Goal: Transaction & Acquisition: Book appointment/travel/reservation

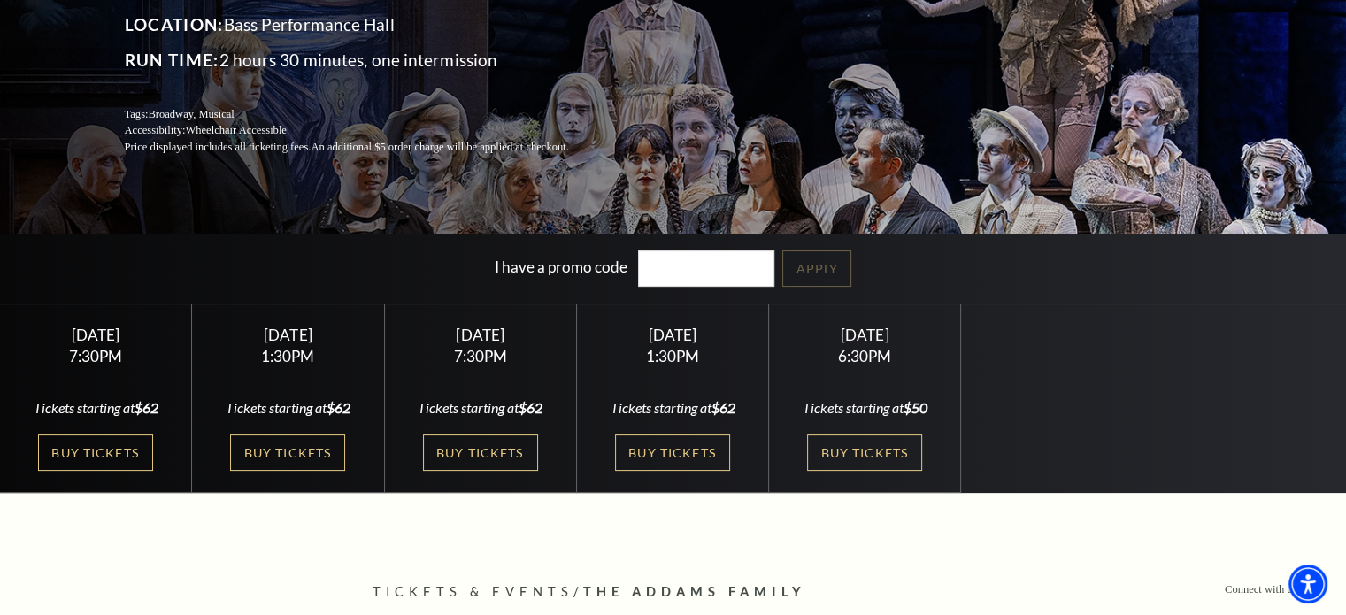
scroll to position [319, 0]
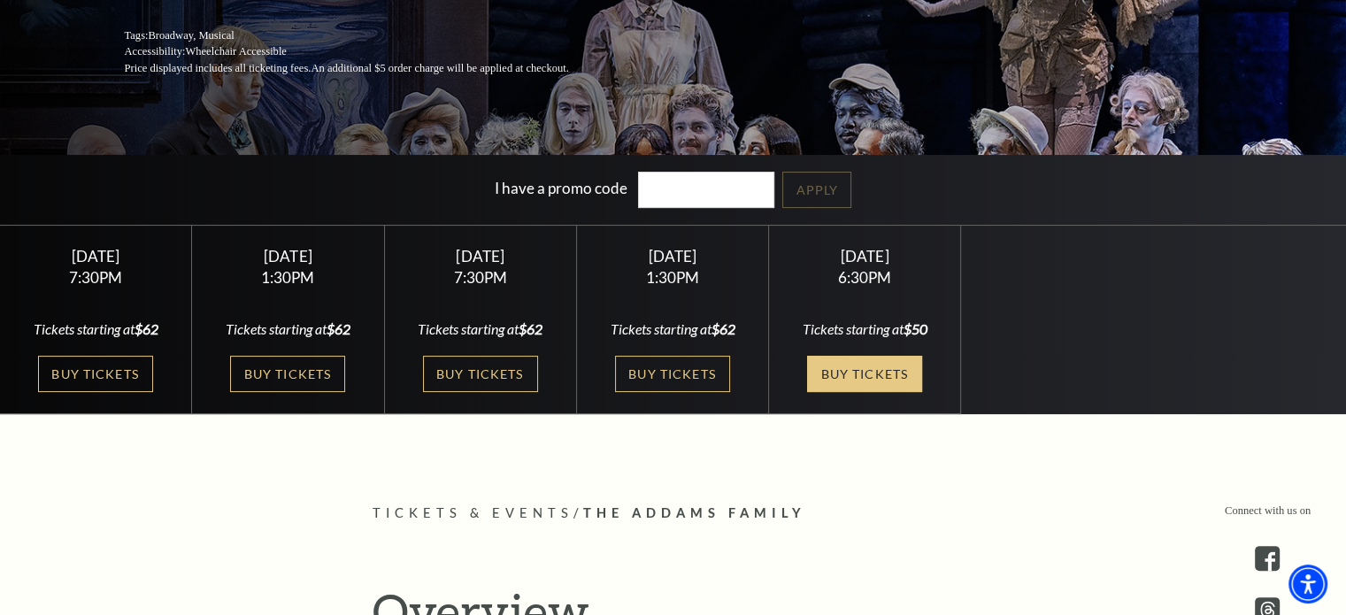
click at [852, 367] on link "Buy Tickets" at bounding box center [864, 374] width 115 height 36
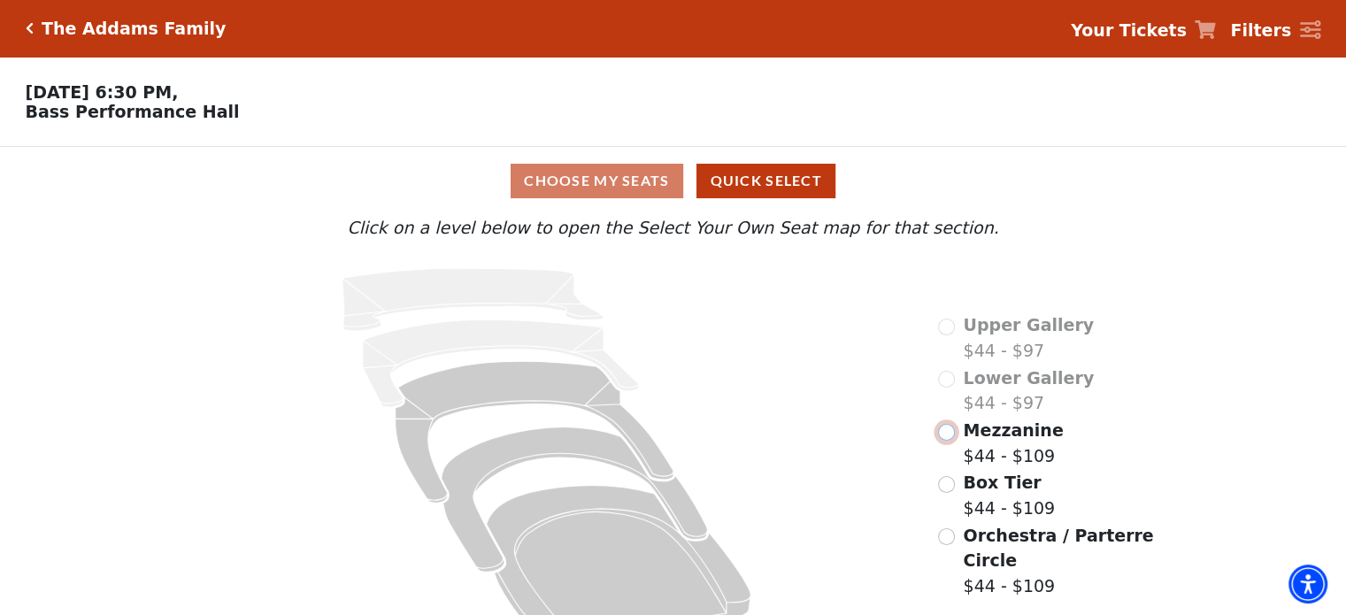
click at [953, 441] on input "Mezzanine$44 - $109\a" at bounding box center [946, 432] width 17 height 17
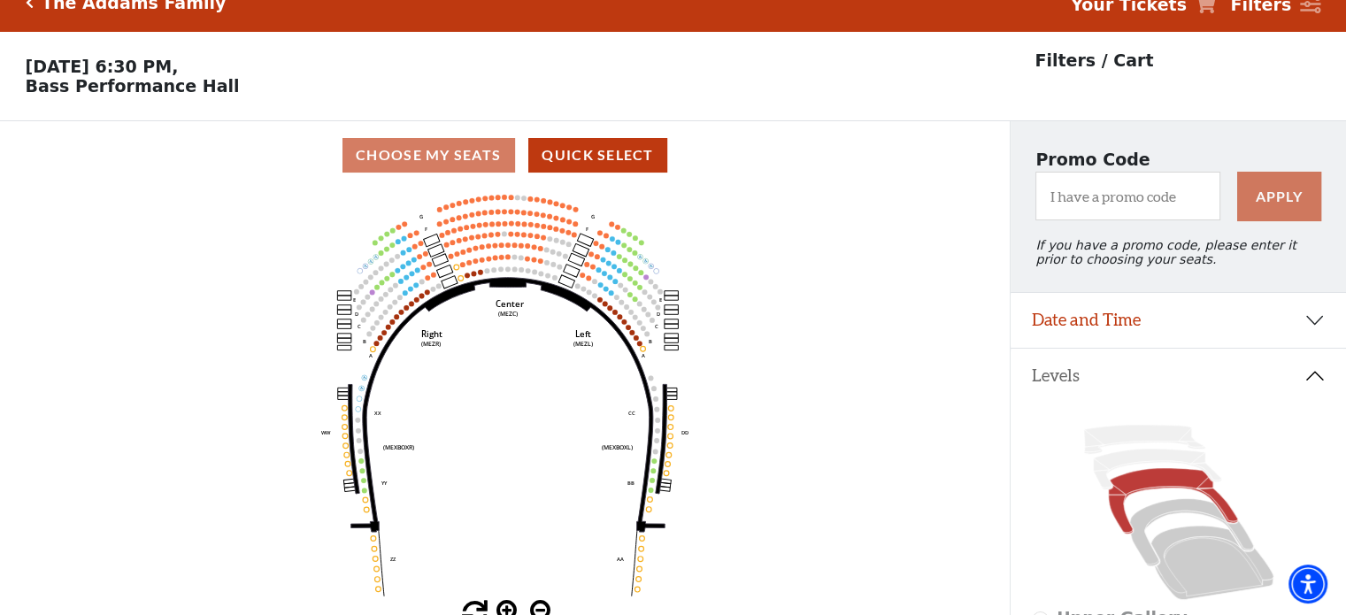
scroll to position [27, 0]
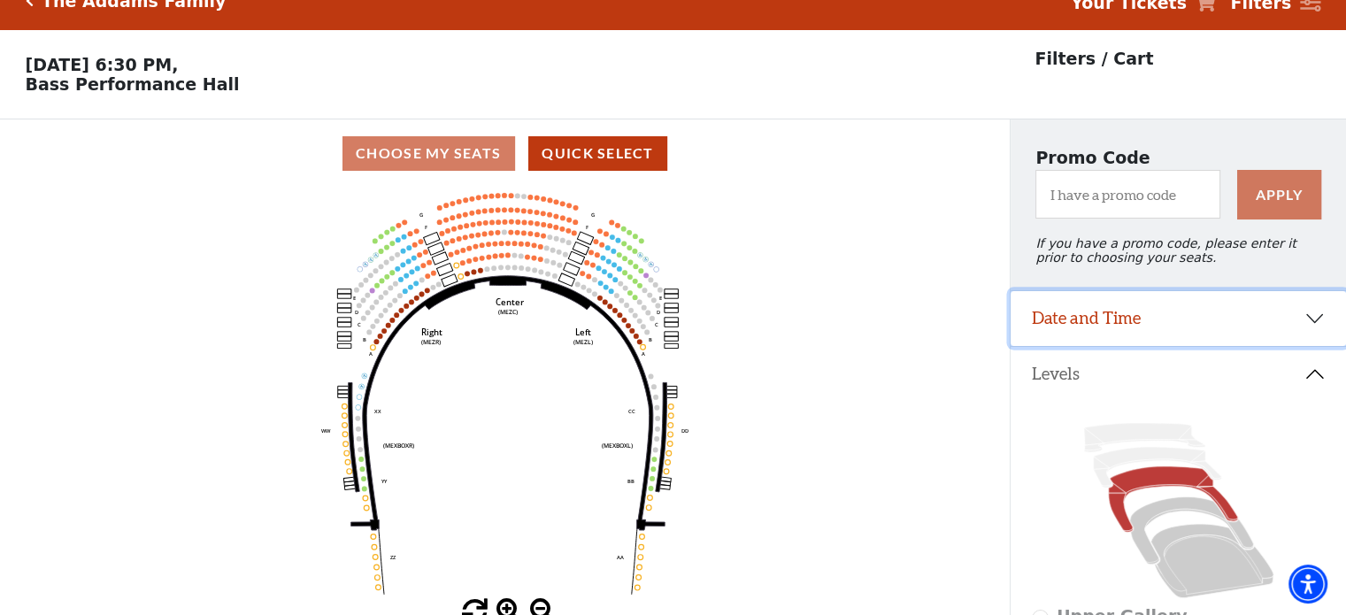
click at [1141, 318] on button "Date and Time" at bounding box center [1177, 318] width 335 height 55
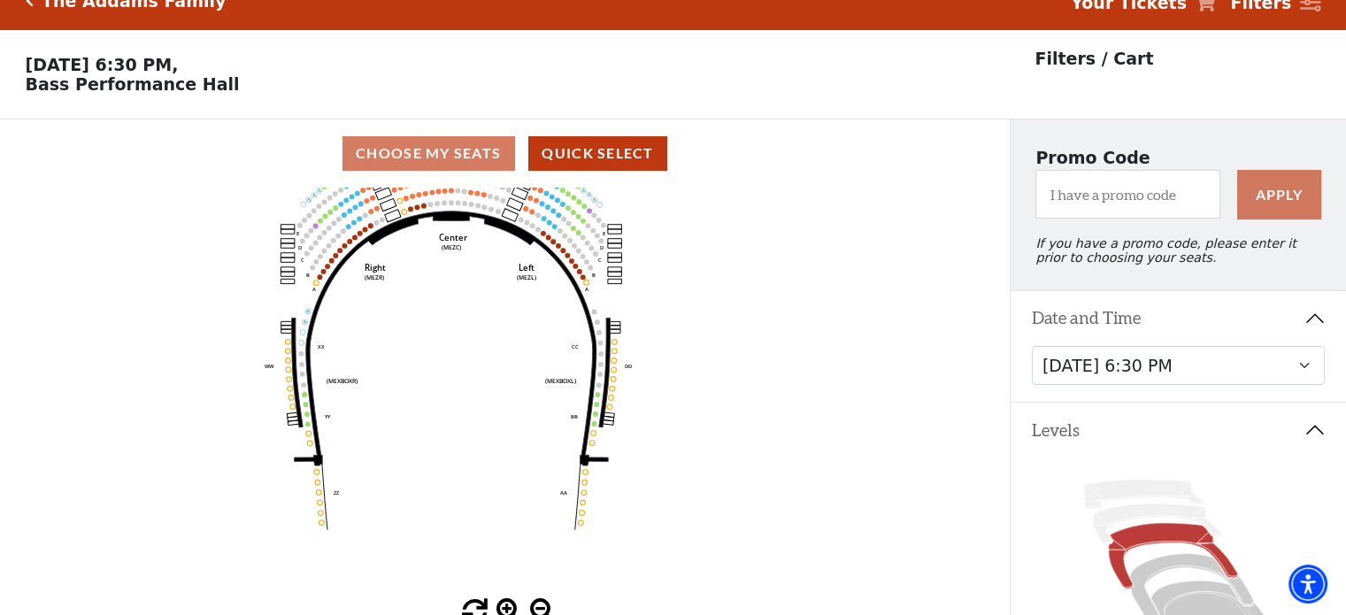
drag, startPoint x: 913, startPoint y: 424, endPoint x: 852, endPoint y: 359, distance: 88.9
click at [852, 359] on icon "Center (MEZC) Right (MEZR) Left (MEZL) (MEXBOXR) (MEXBOXL) XX WW CC DD YY BB ZZ…" at bounding box center [504, 393] width 909 height 411
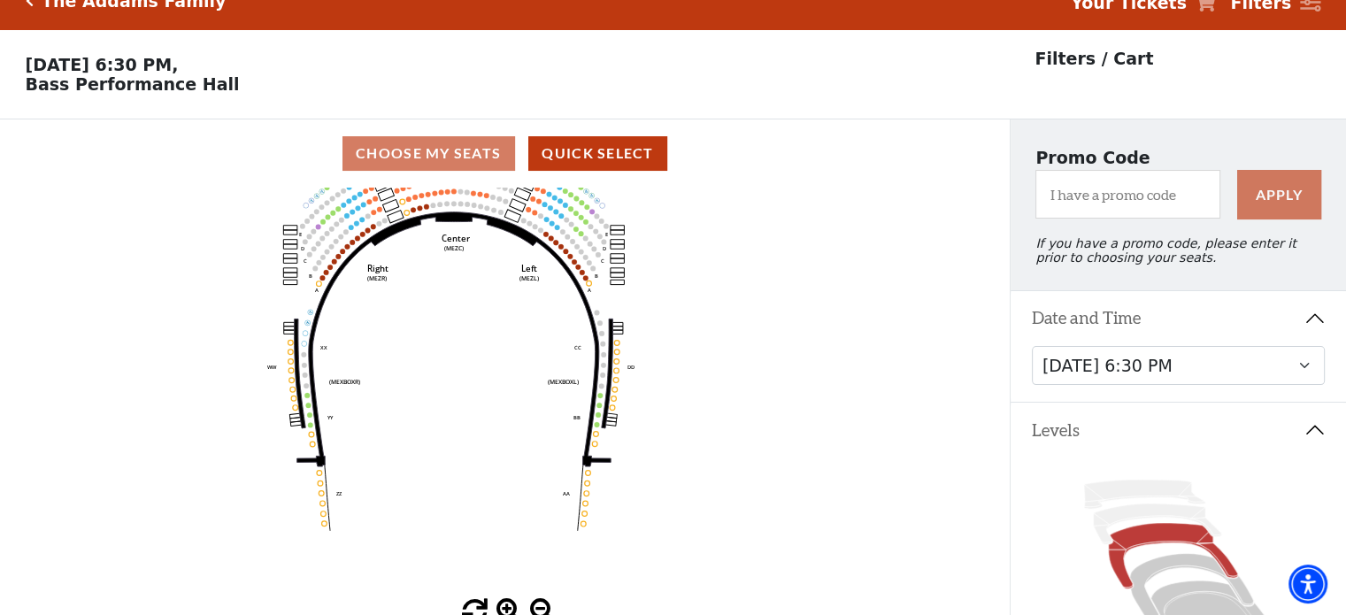
click at [852, 359] on icon "Center (MEZC) Right (MEZR) Left (MEZL) (MEXBOXR) (MEXBOXL) XX WW CC DD YY BB ZZ…" at bounding box center [504, 393] width 909 height 411
click at [580, 166] on button "Quick Select" at bounding box center [597, 153] width 139 height 35
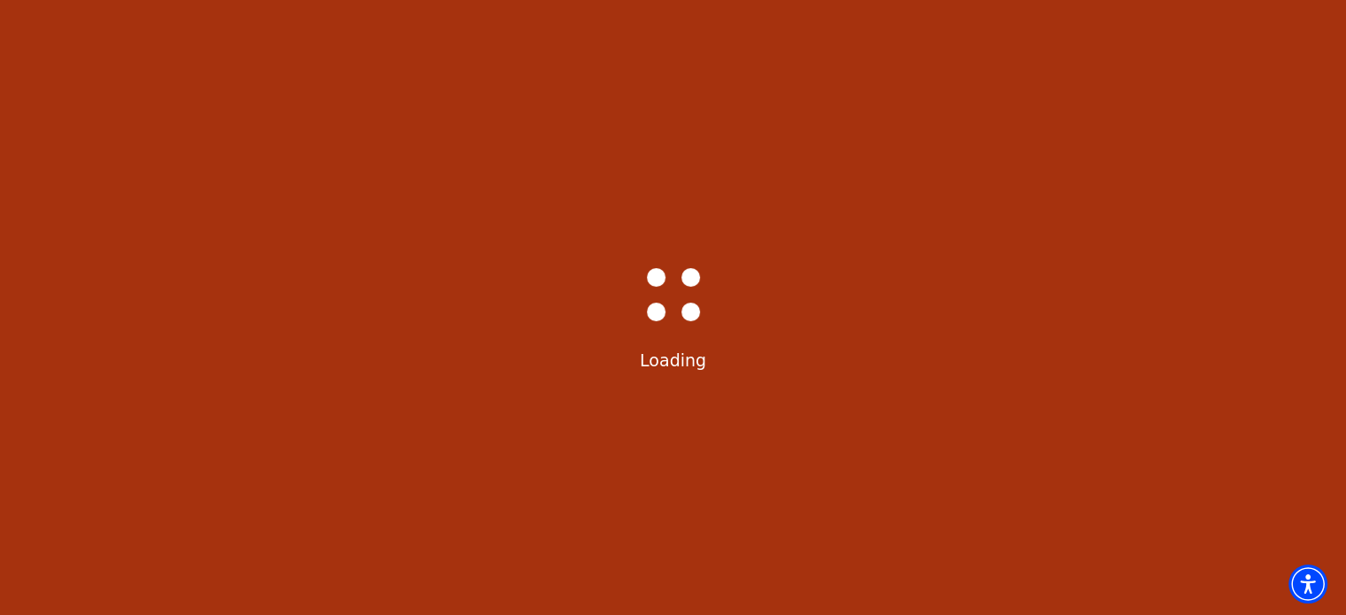
select select "6294"
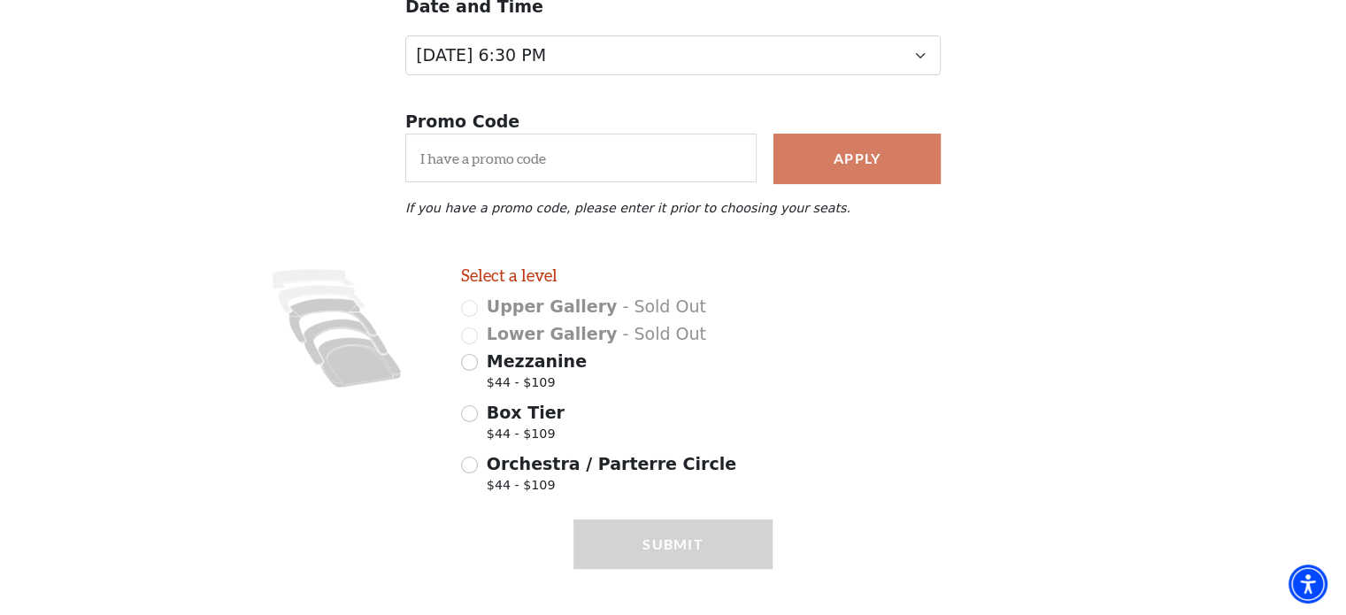
scroll to position [266, 0]
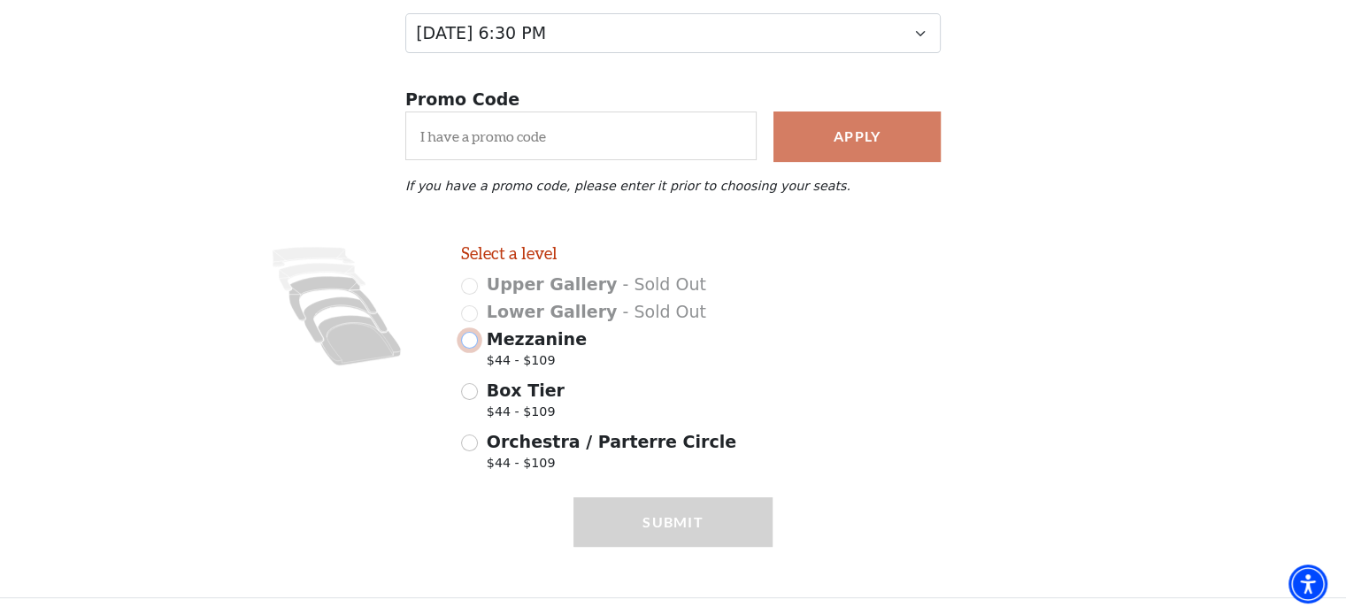
click at [467, 340] on input "Mezzanine $44 - $109" at bounding box center [469, 340] width 17 height 17
radio input "true"
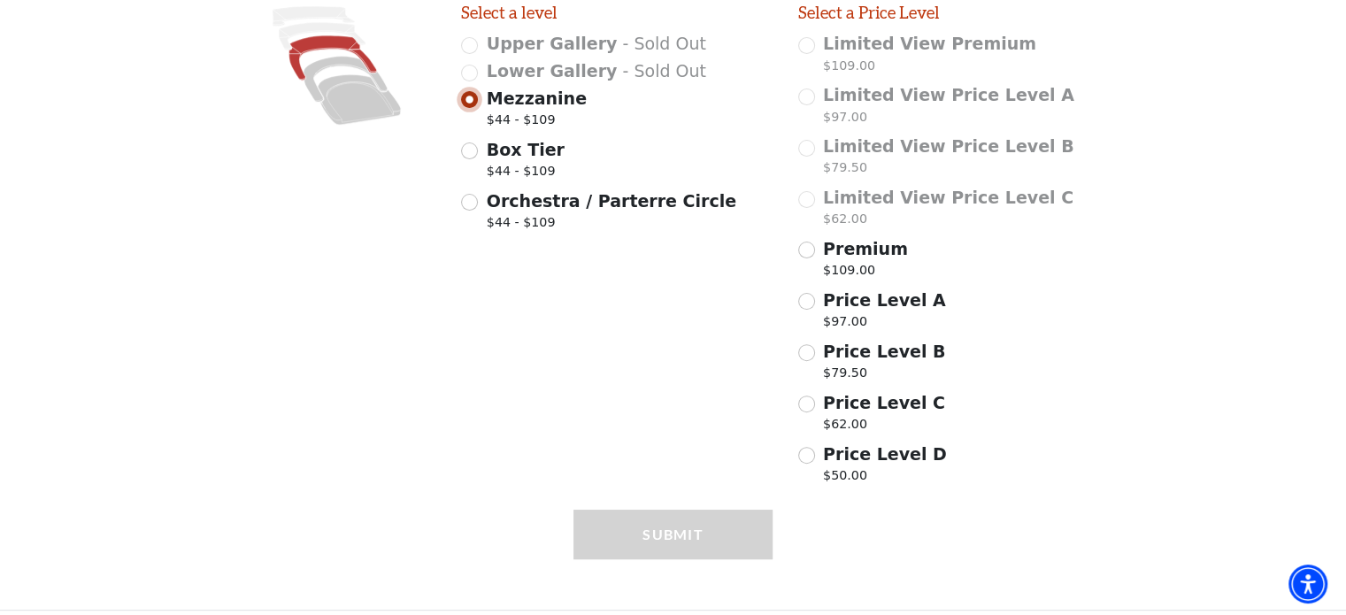
scroll to position [510, 0]
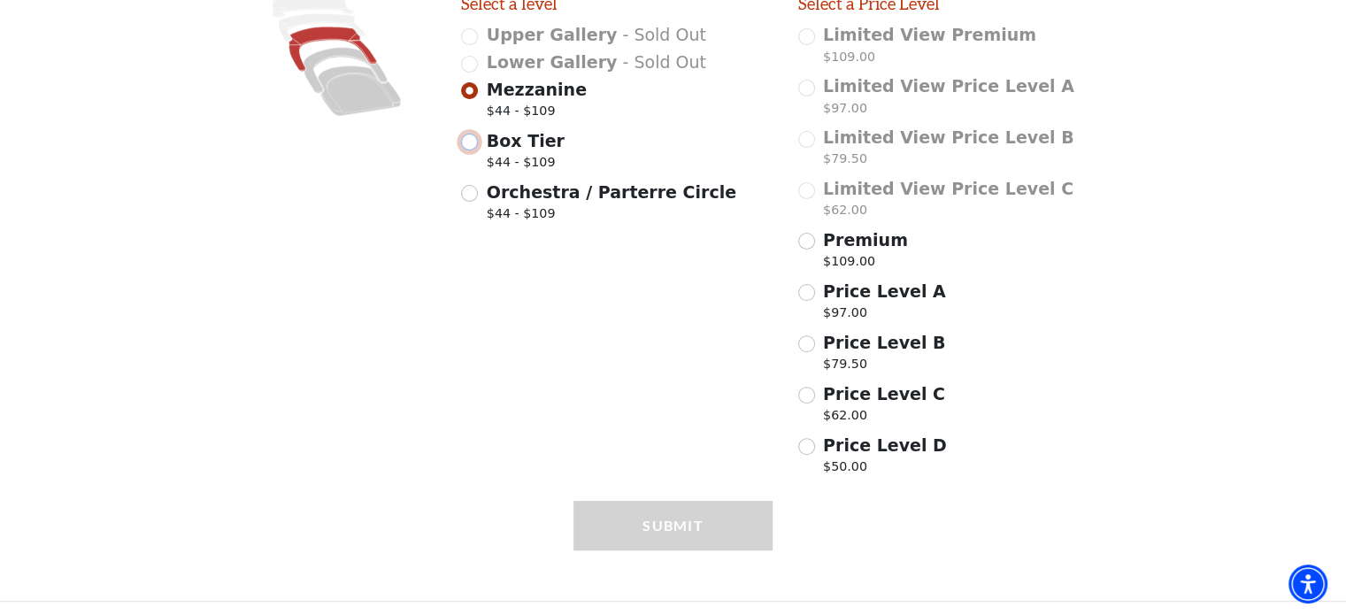
click at [472, 150] on input "Box Tier $44 - $109" at bounding box center [469, 142] width 17 height 17
radio input "true"
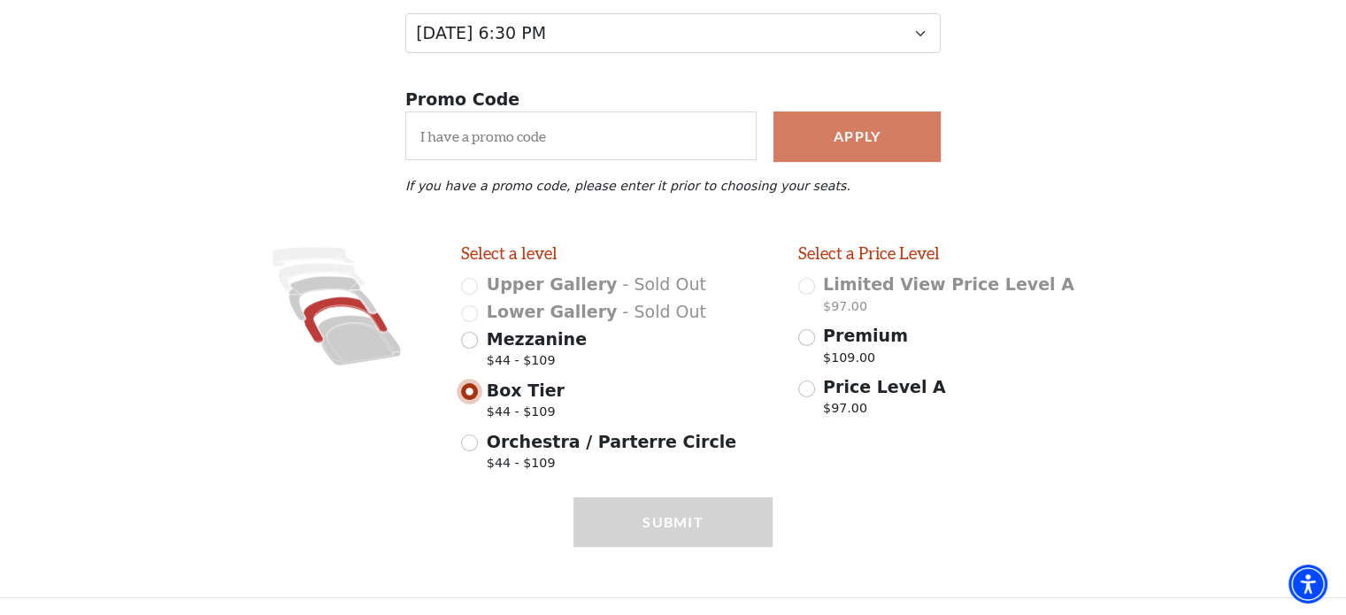
scroll to position [266, 0]
click at [471, 449] on input "Orchestra / Parterre Circle $44 - $109" at bounding box center [469, 442] width 17 height 17
radio input "true"
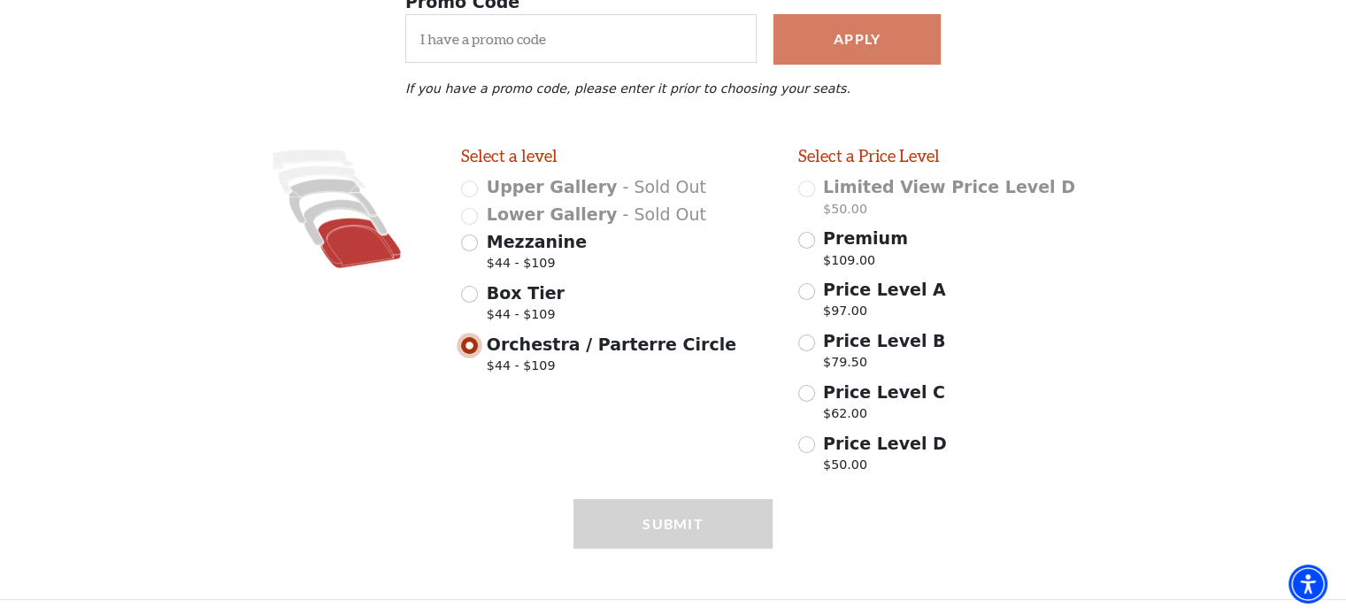
scroll to position [365, 0]
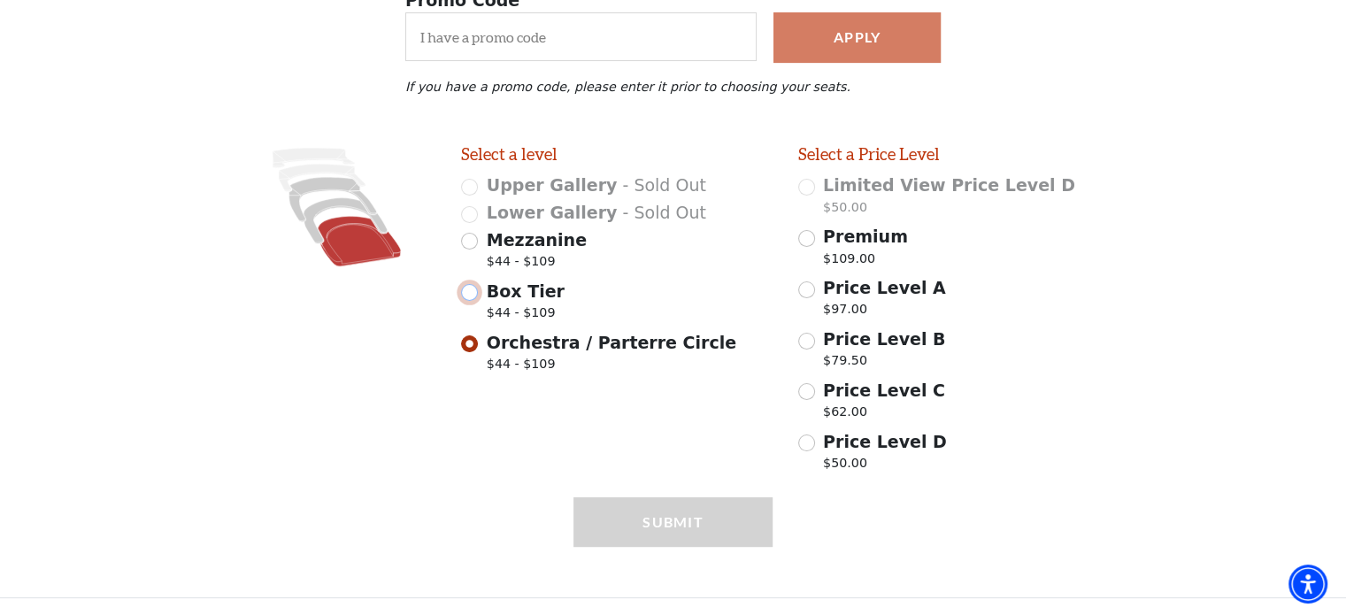
click at [469, 293] on input "Box Tier $44 - $109" at bounding box center [469, 292] width 17 height 17
radio input "true"
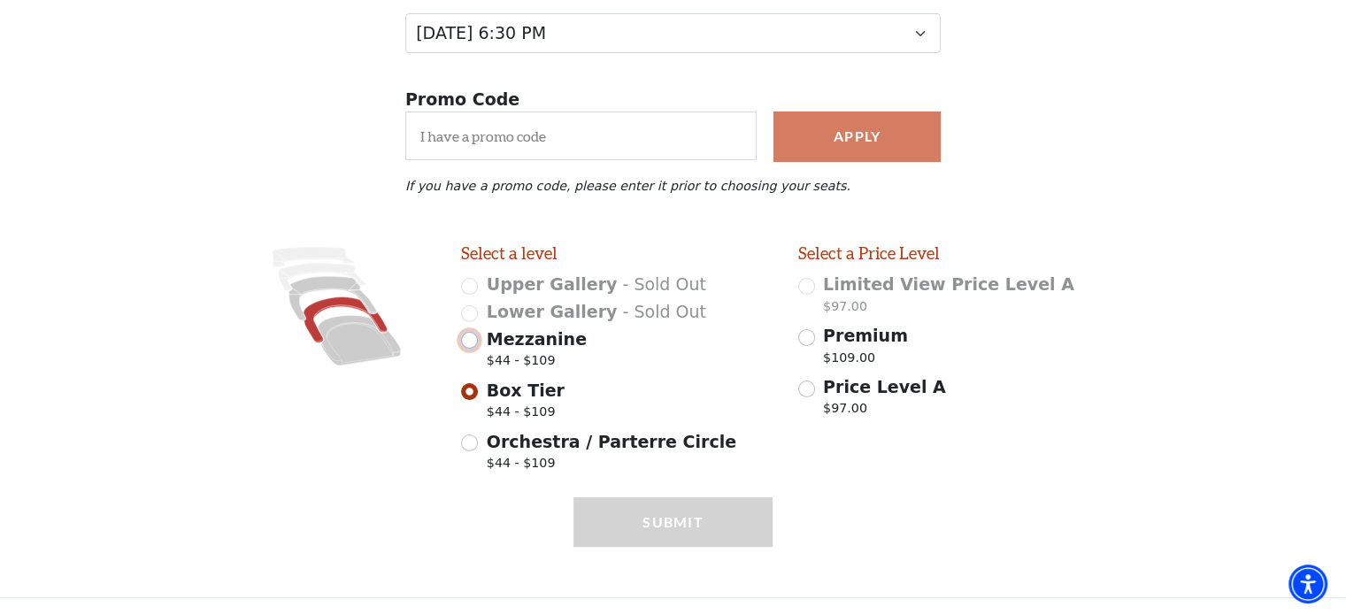
click at [471, 335] on input "Mezzanine $44 - $109" at bounding box center [469, 340] width 17 height 17
radio input "true"
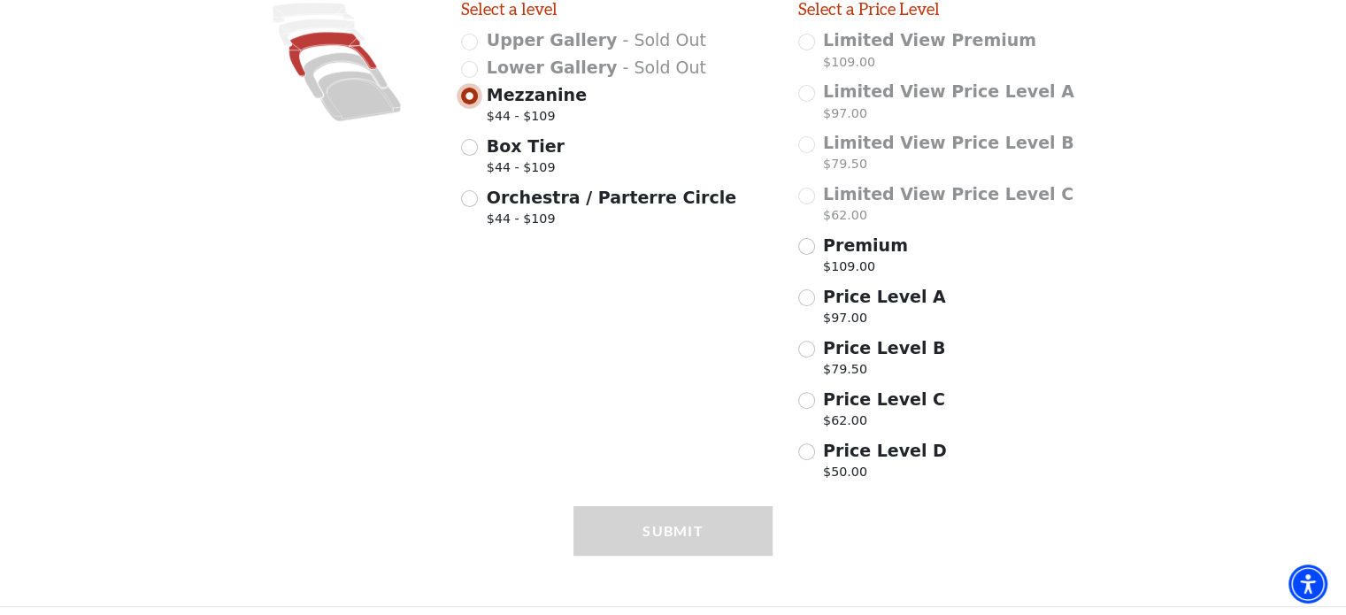
scroll to position [510, 0]
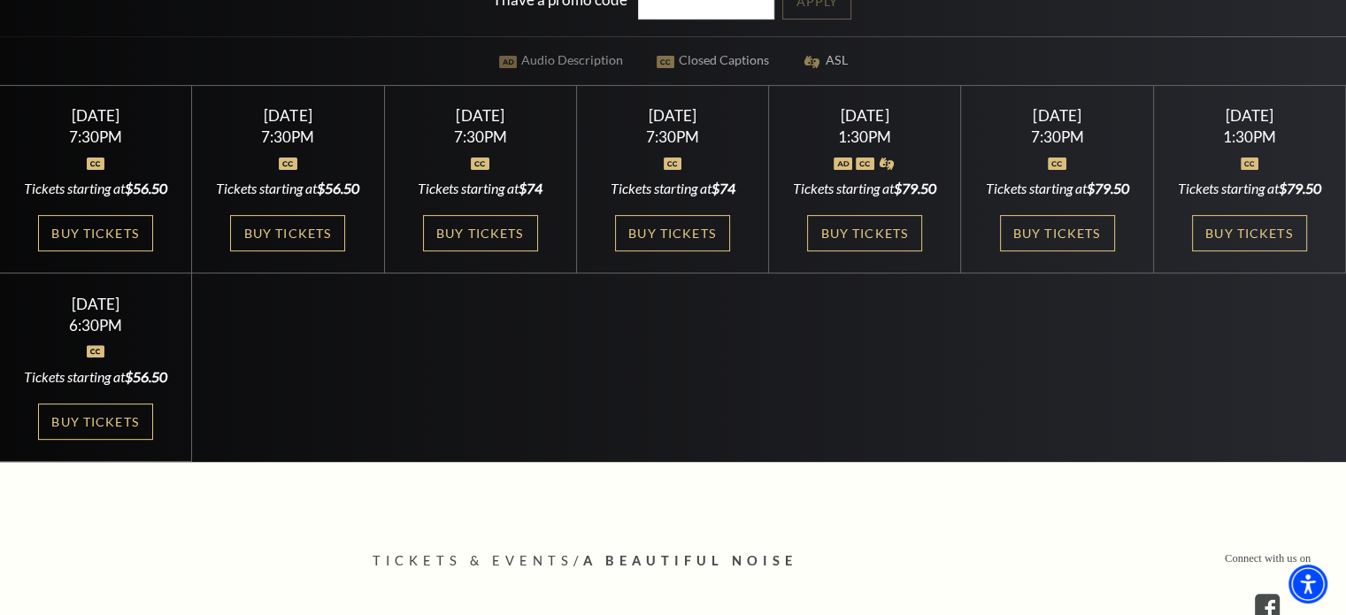
scroll to position [531, 0]
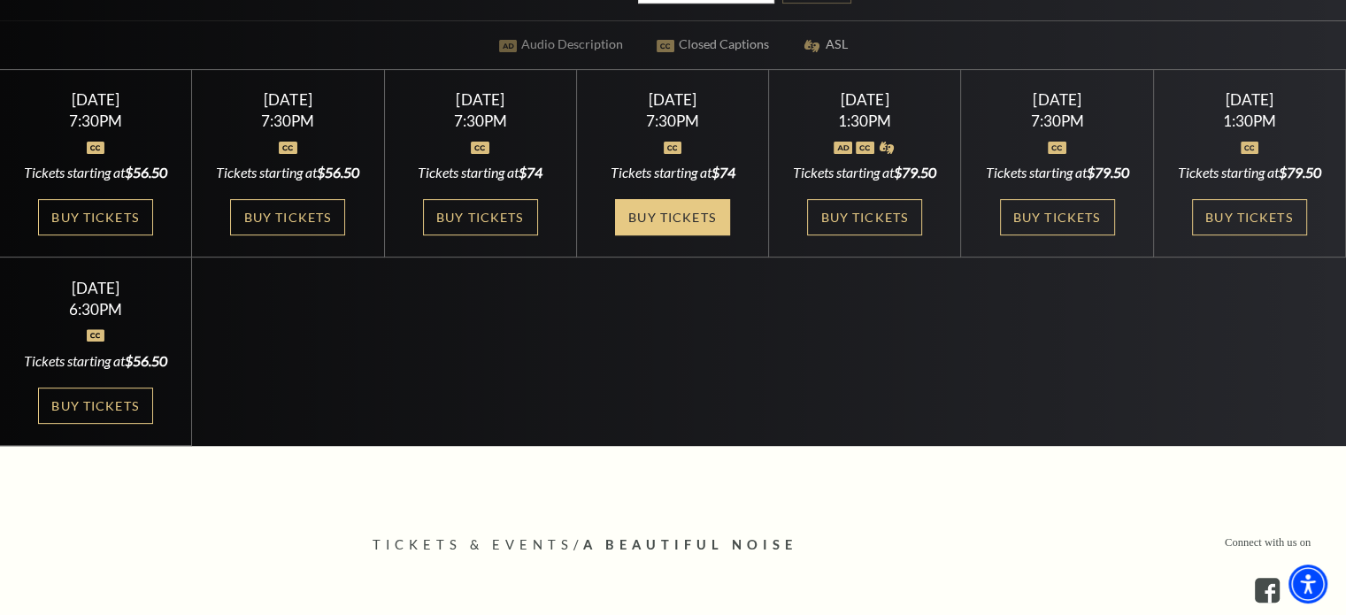
click at [651, 219] on link "Buy Tickets" at bounding box center [672, 217] width 115 height 36
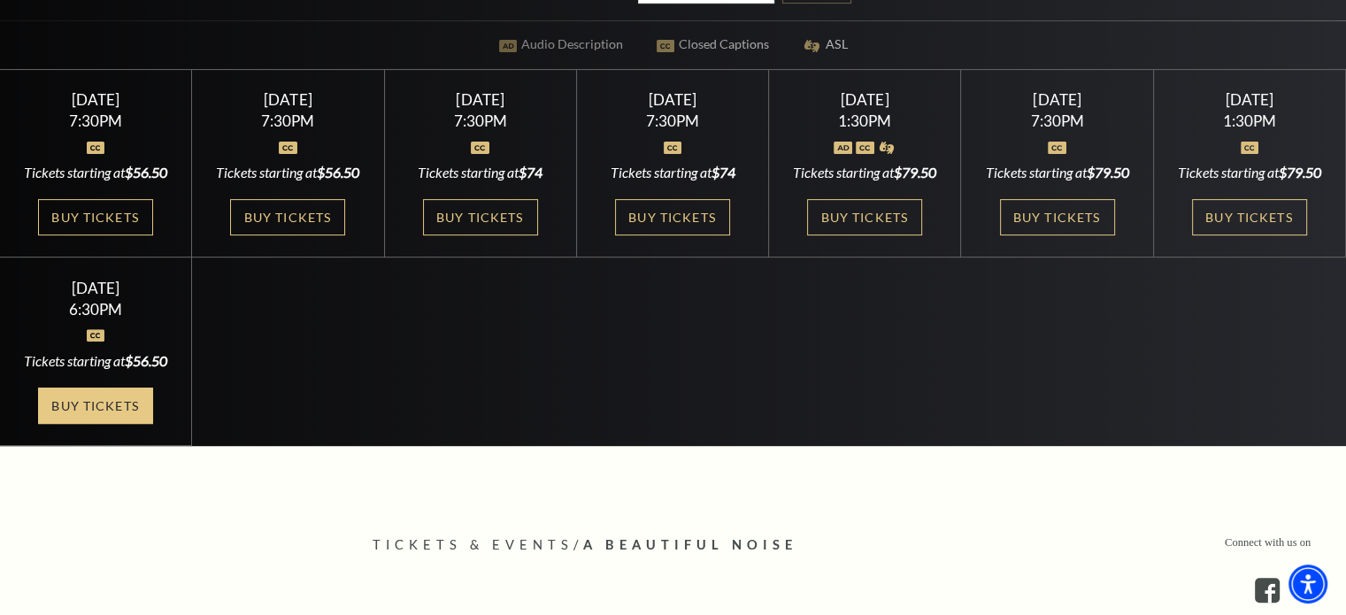
click at [96, 424] on link "Buy Tickets" at bounding box center [95, 406] width 115 height 36
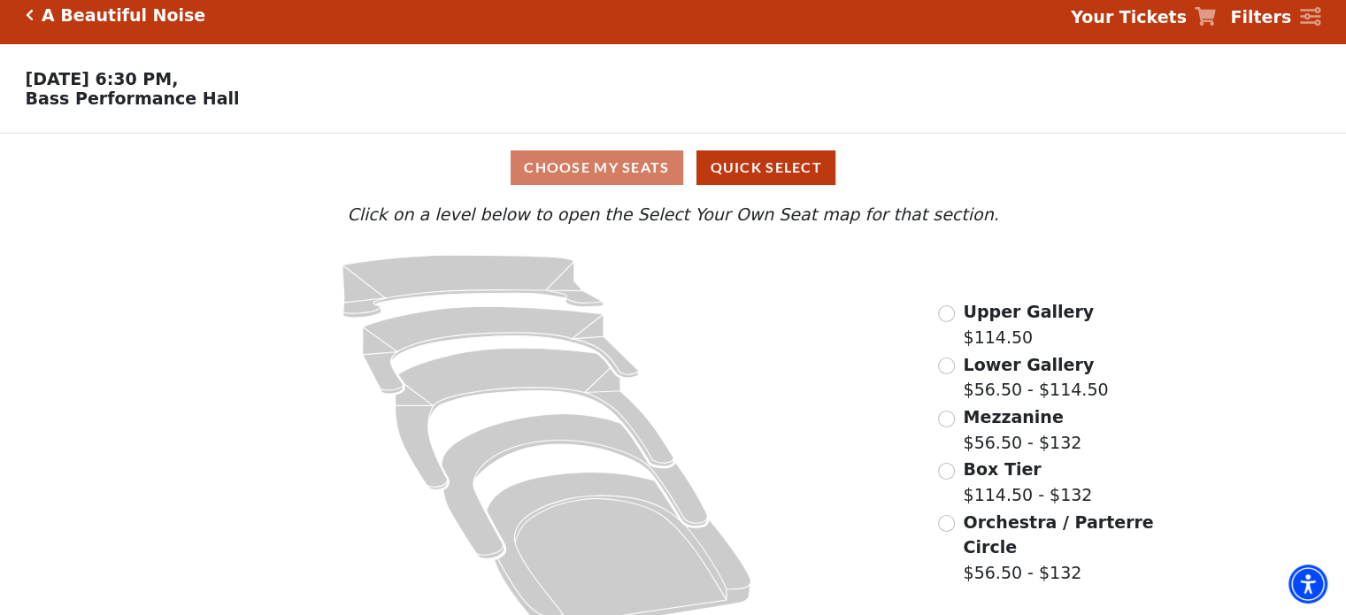
scroll to position [12, 0]
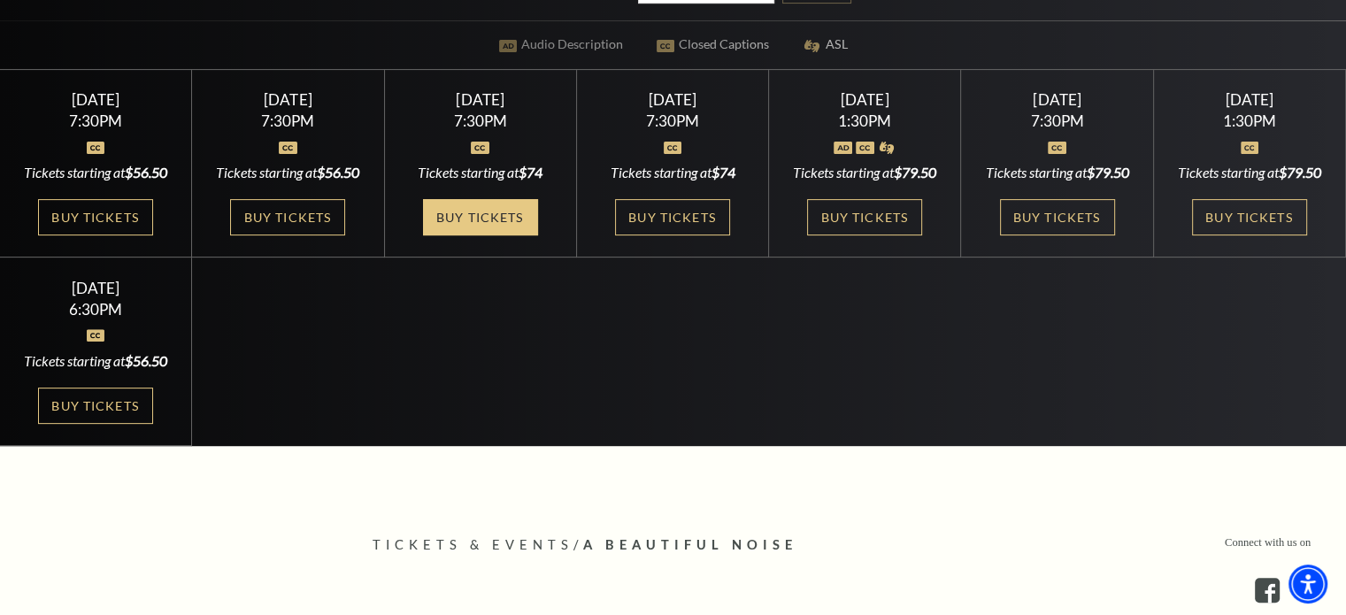
click at [471, 206] on link "Buy Tickets" at bounding box center [480, 217] width 115 height 36
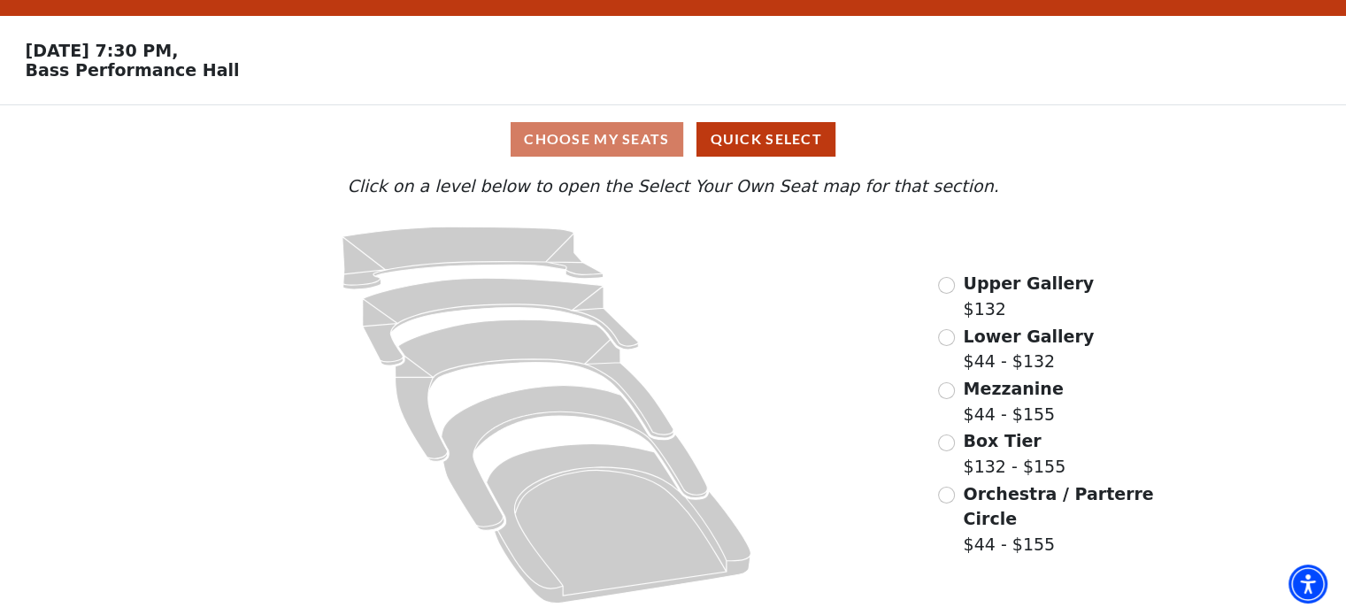
scroll to position [47, 0]
click at [948, 388] on input "Mezzanine$44 - $155\a" at bounding box center [946, 390] width 17 height 17
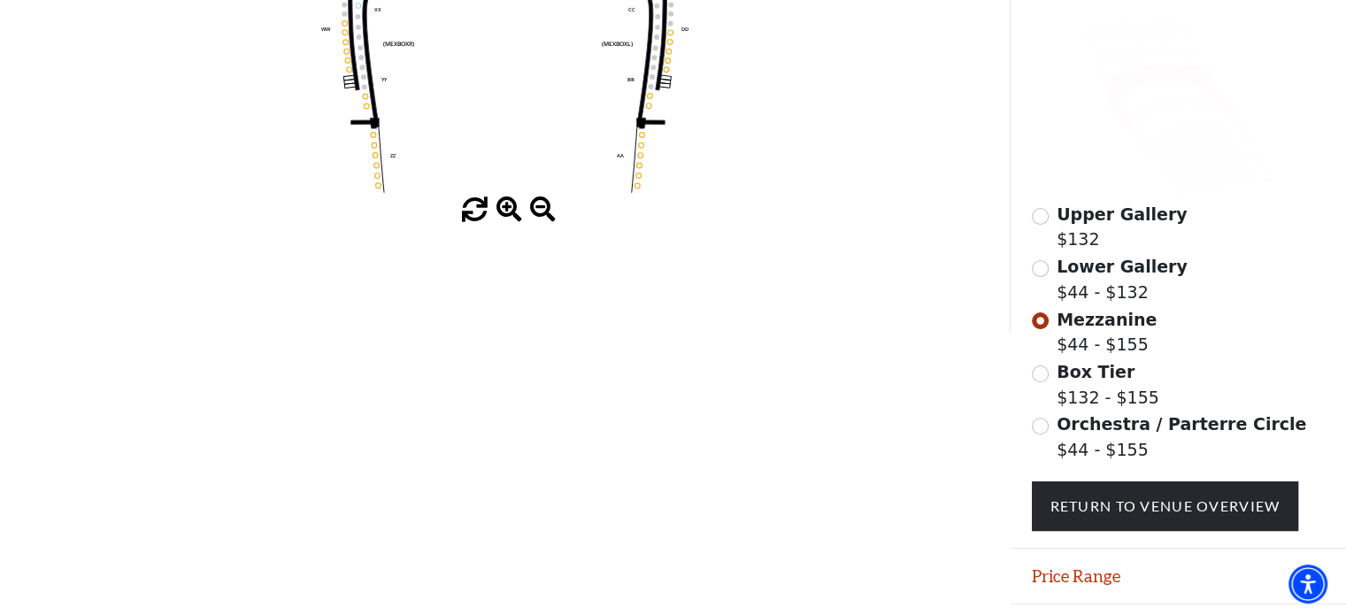
scroll to position [481, 0]
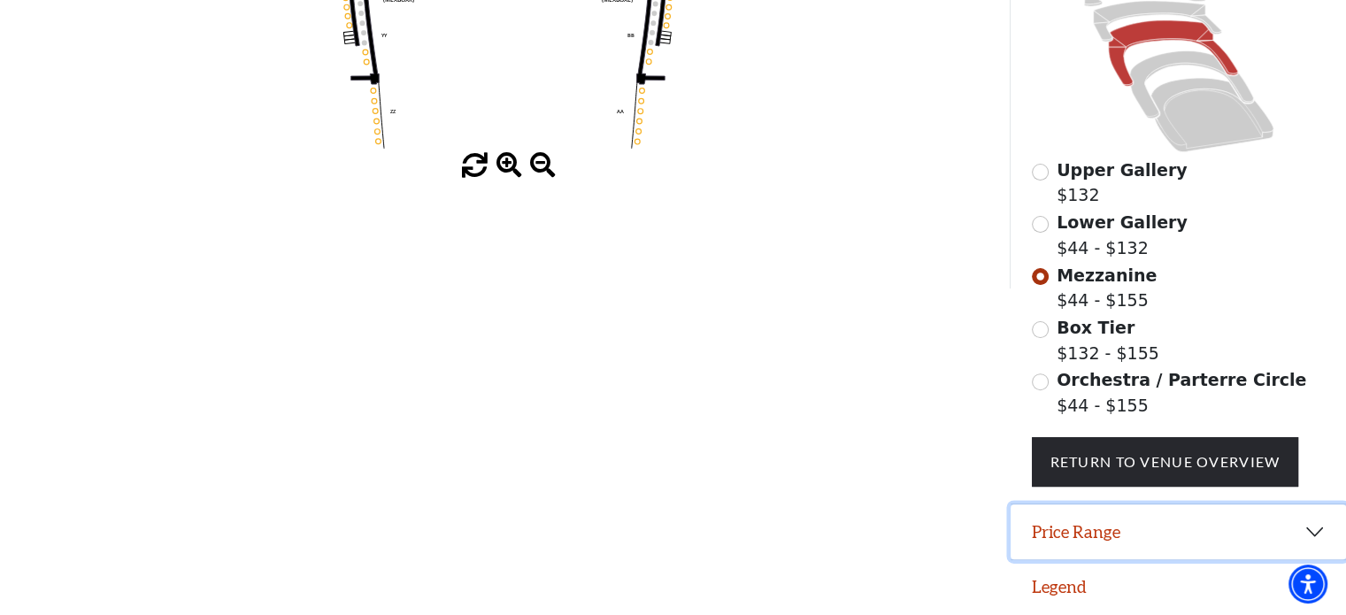
click at [1154, 530] on button "Price Range" at bounding box center [1177, 531] width 335 height 55
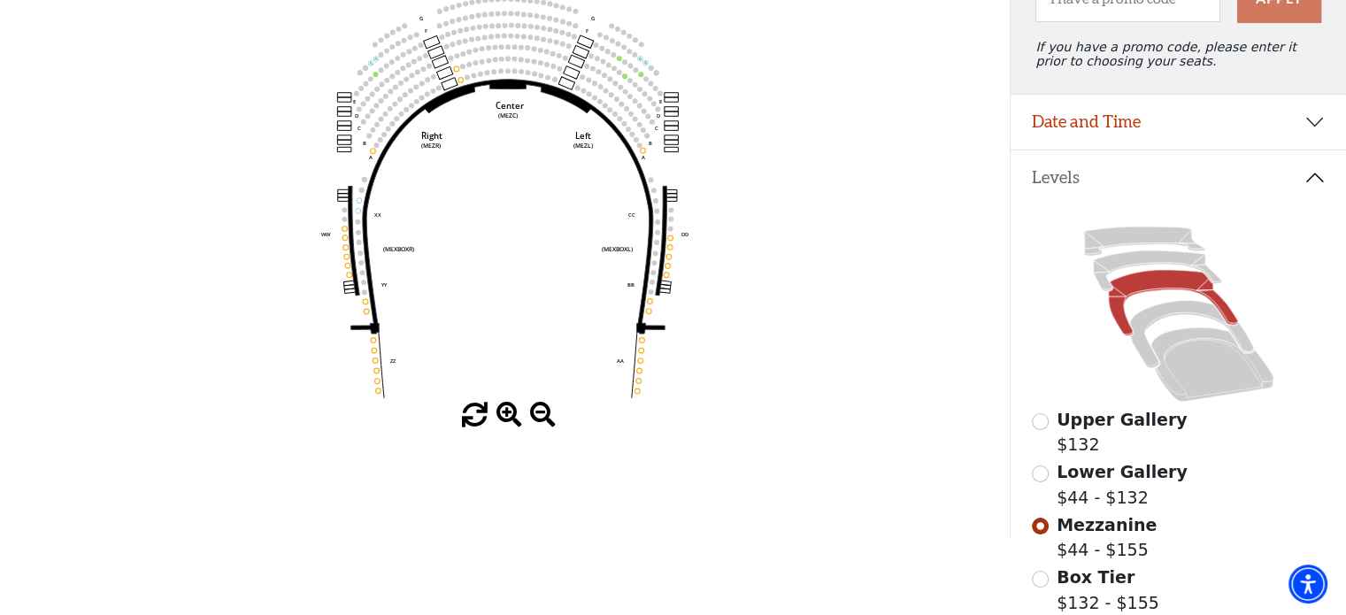
scroll to position [0, 0]
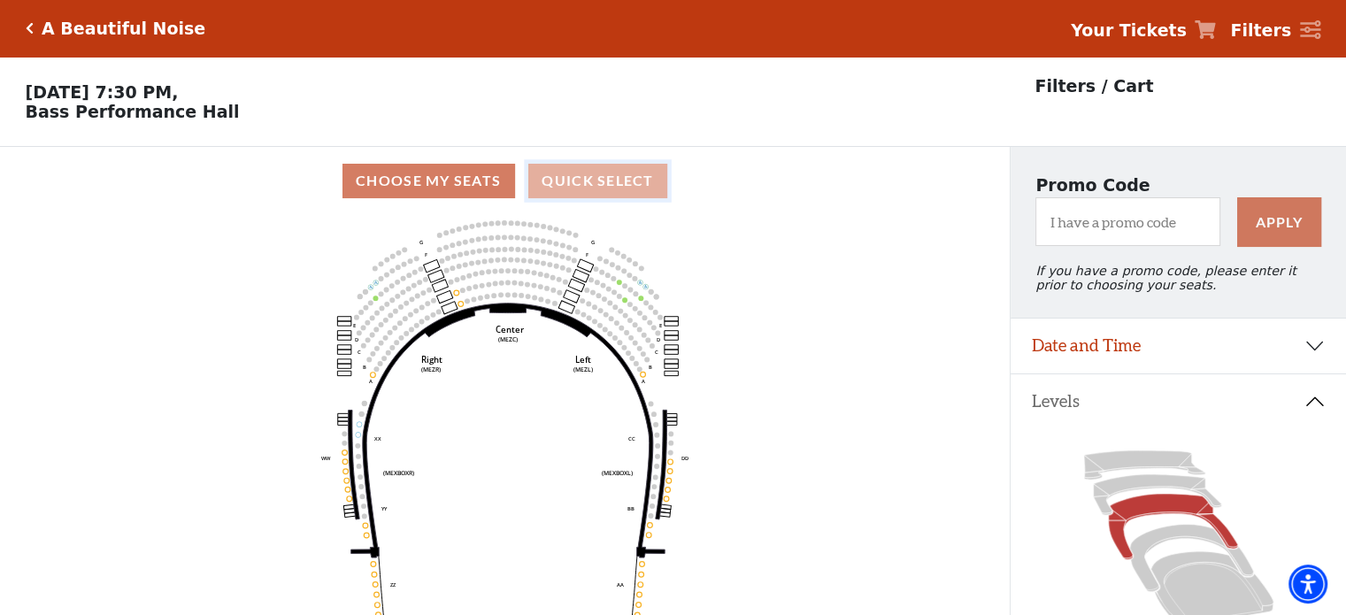
click at [603, 187] on button "Quick Select" at bounding box center [597, 181] width 139 height 35
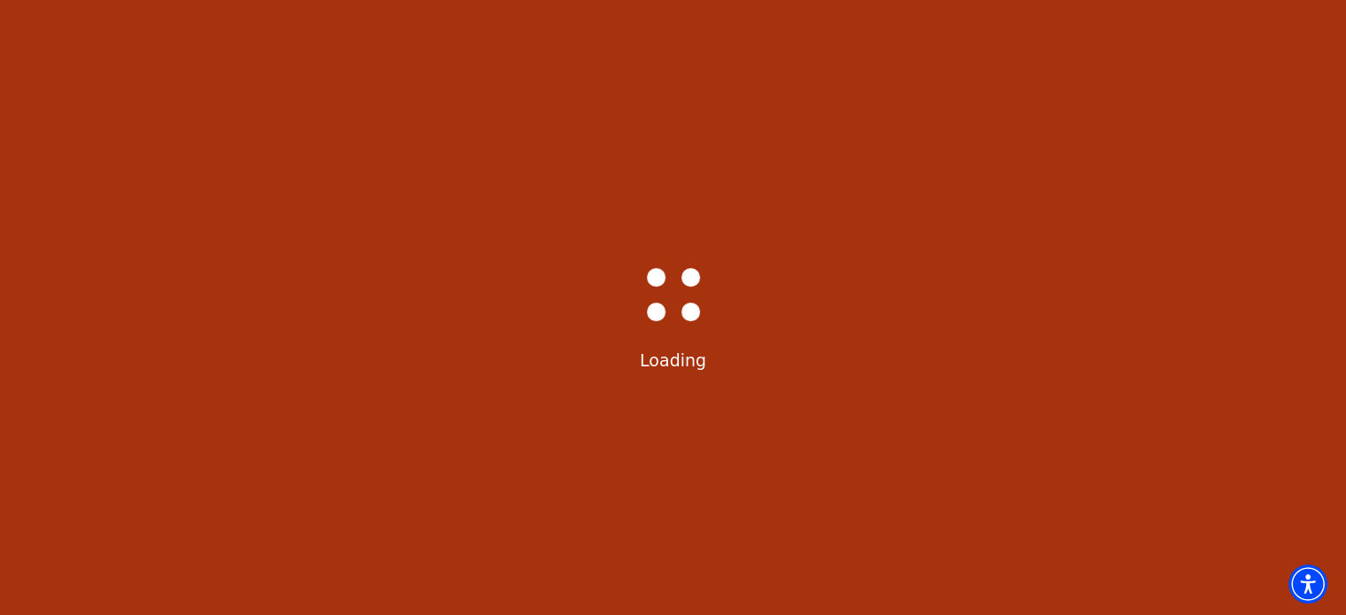
select select "6222"
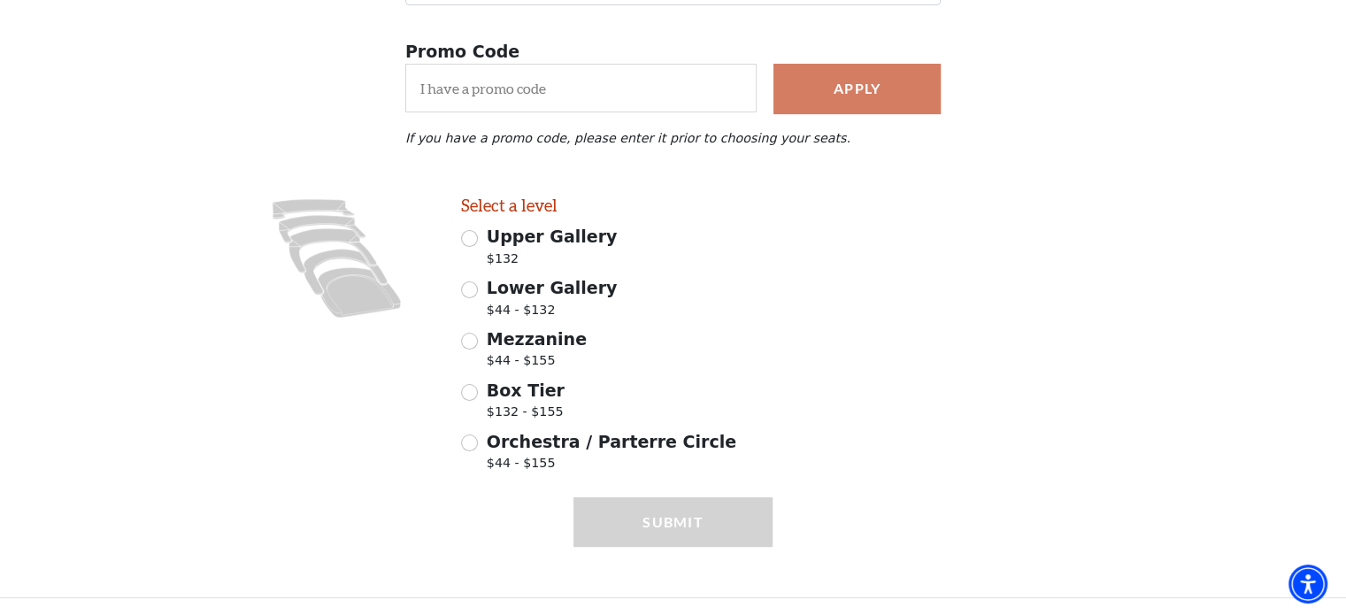
scroll to position [315, 0]
click at [465, 344] on input "Mezzanine $44 - $155" at bounding box center [469, 341] width 17 height 17
radio input "true"
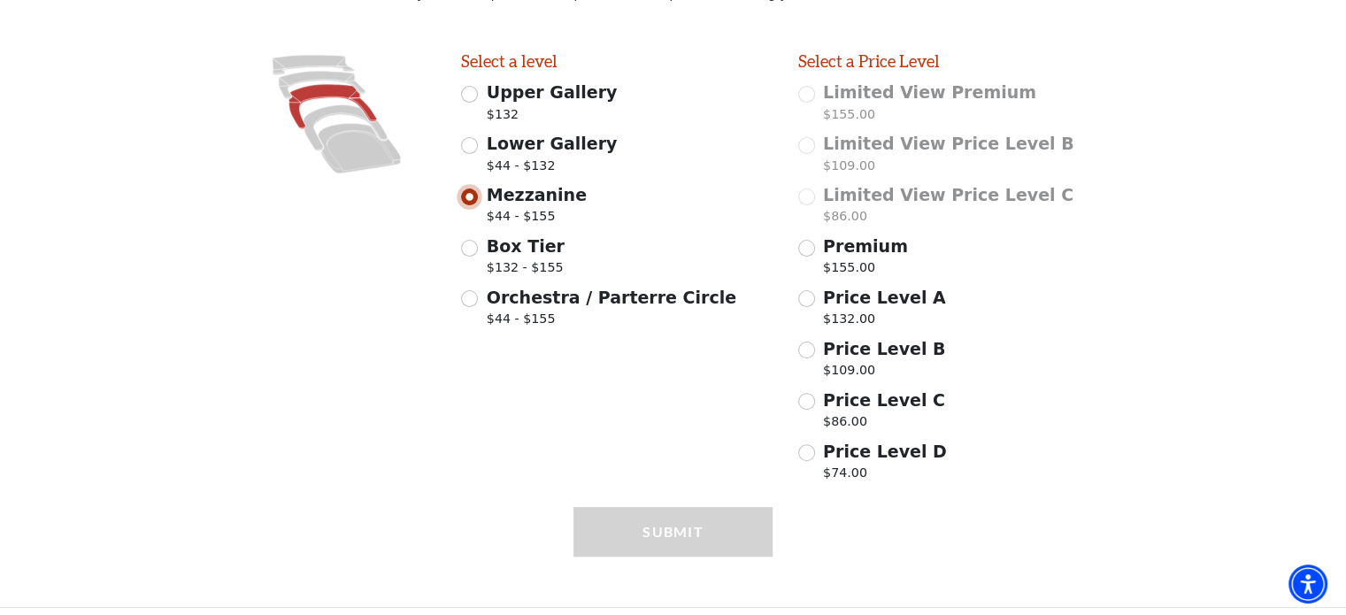
scroll to position [468, 0]
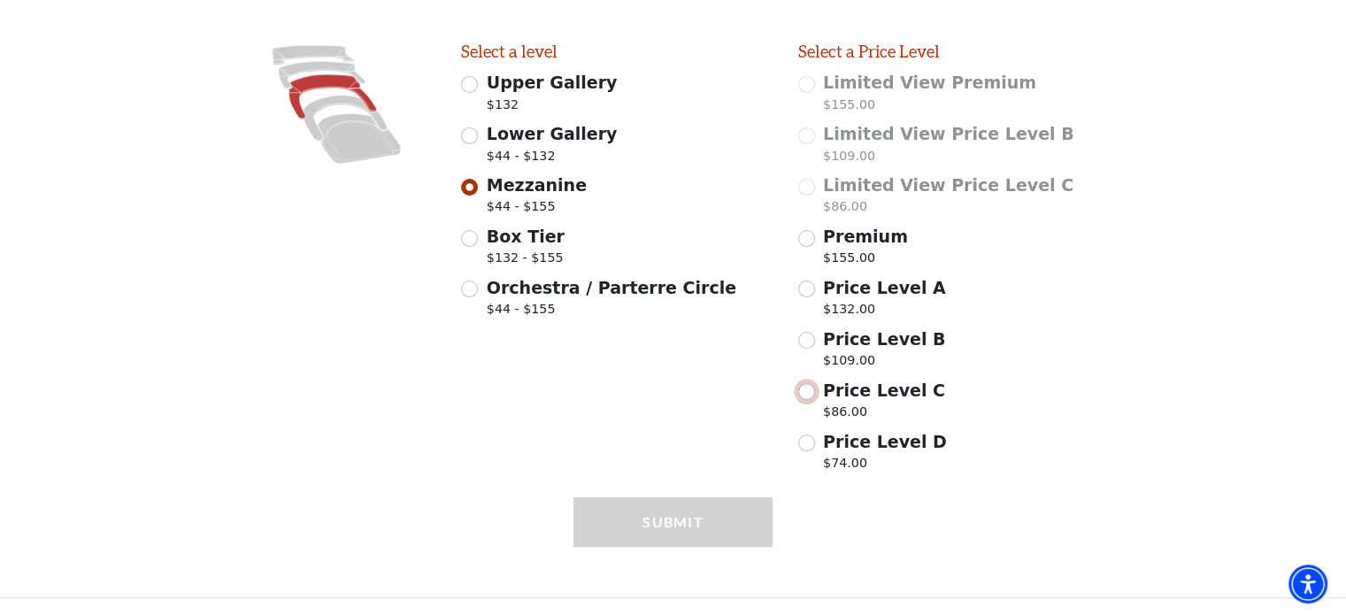
click at [804, 391] on input "Price Level C $86.00" at bounding box center [806, 391] width 17 height 17
radio input "true"
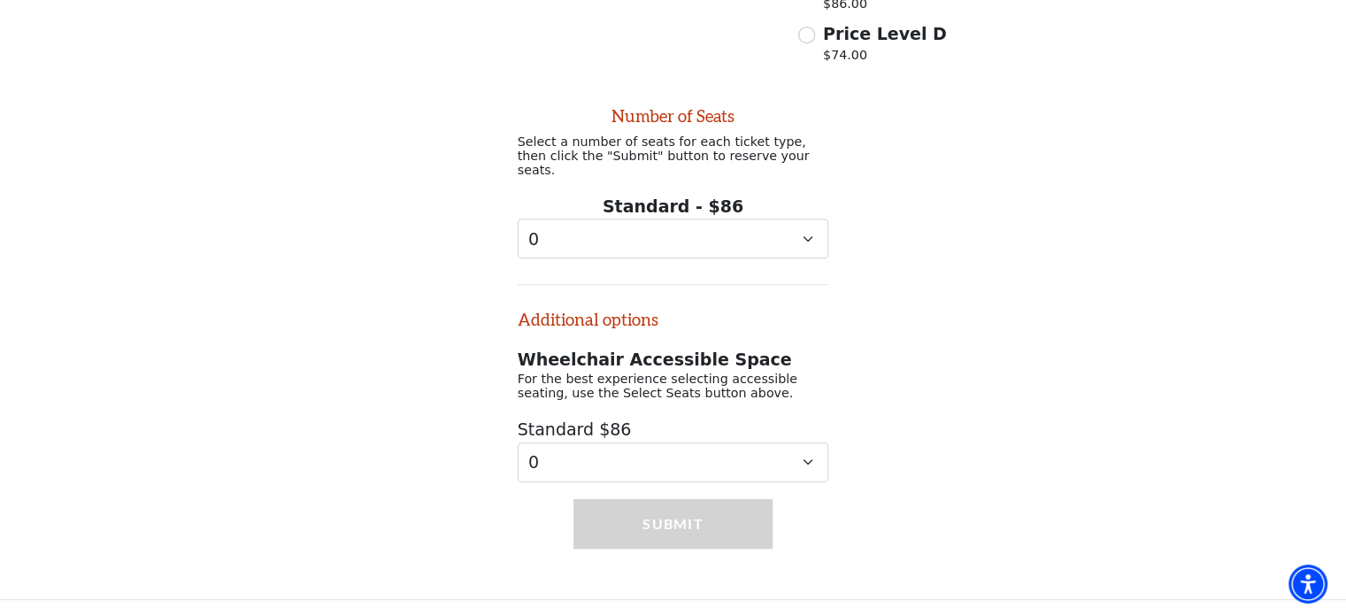
scroll to position [872, 0]
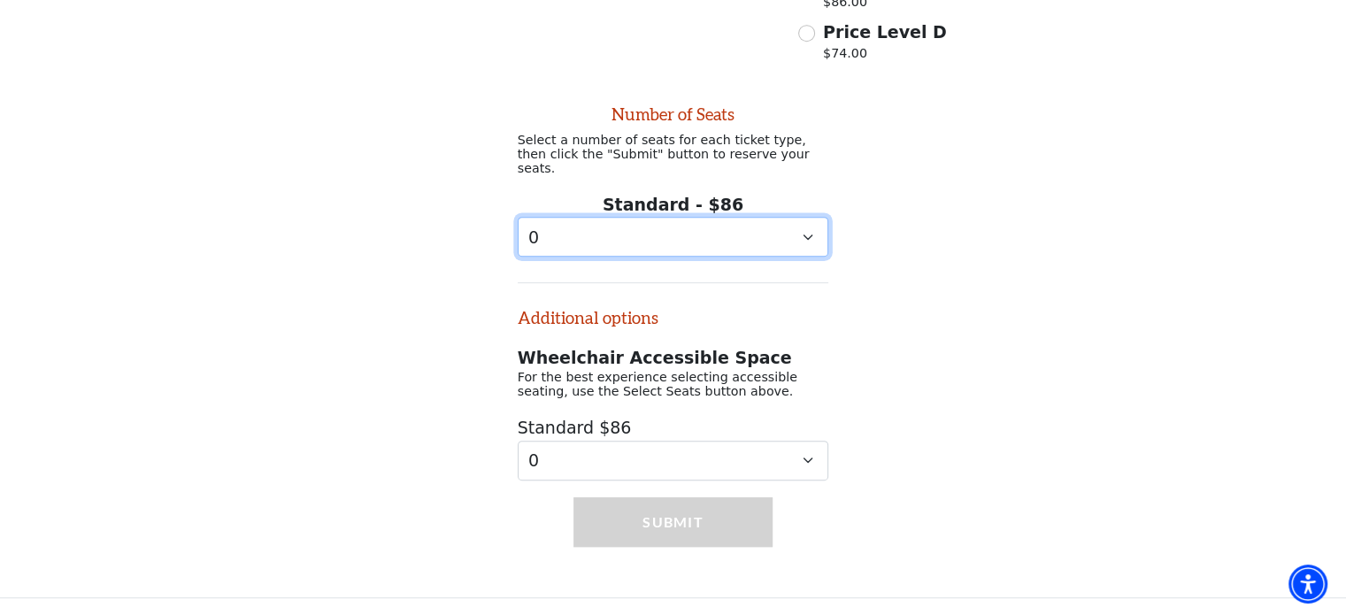
click at [805, 234] on select "0 1 2 3 4 5 6" at bounding box center [673, 237] width 311 height 40
click at [518, 217] on select "0 1 2 3 4 5 6" at bounding box center [673, 237] width 311 height 40
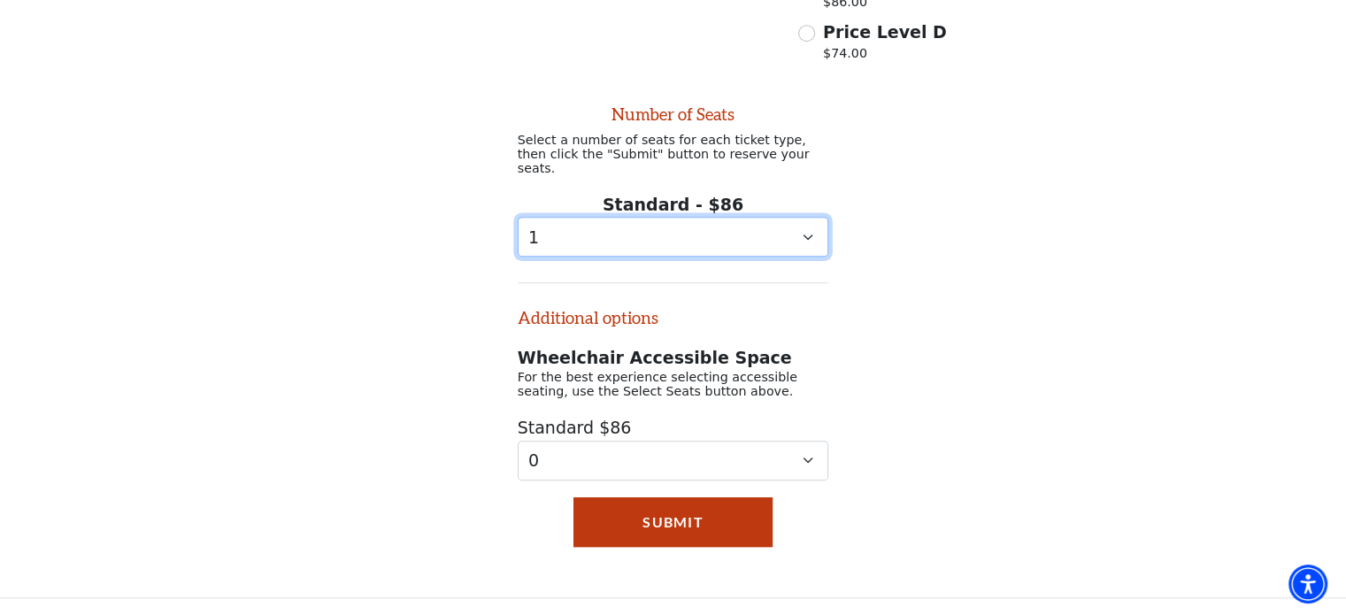
select select "0"
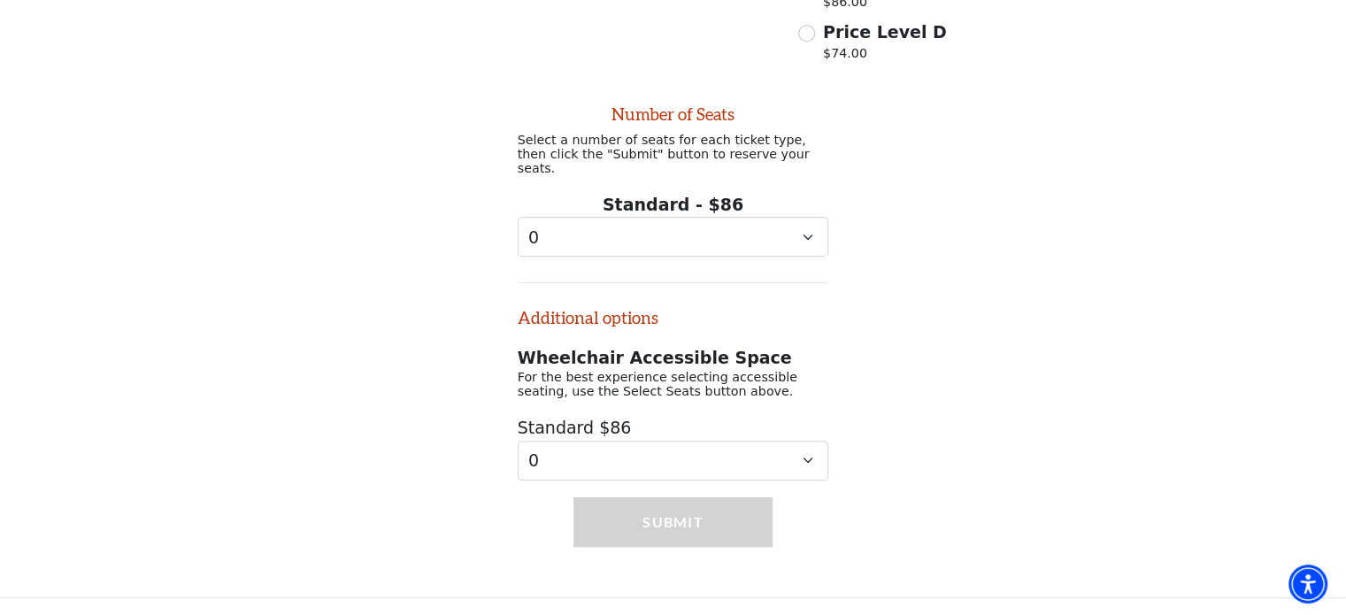
click at [1042, 210] on div "Number of Seats Select a number of seats for each ticket type, then click the "…" at bounding box center [673, 276] width 1346 height 410
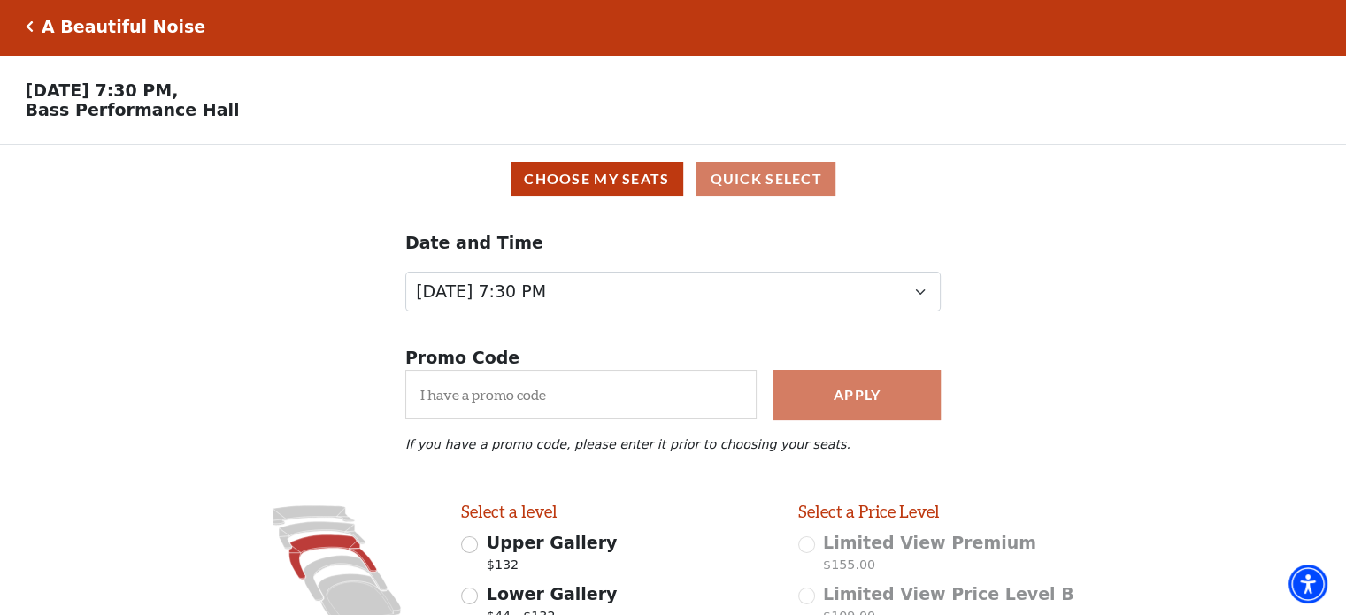
scroll to position [0, 0]
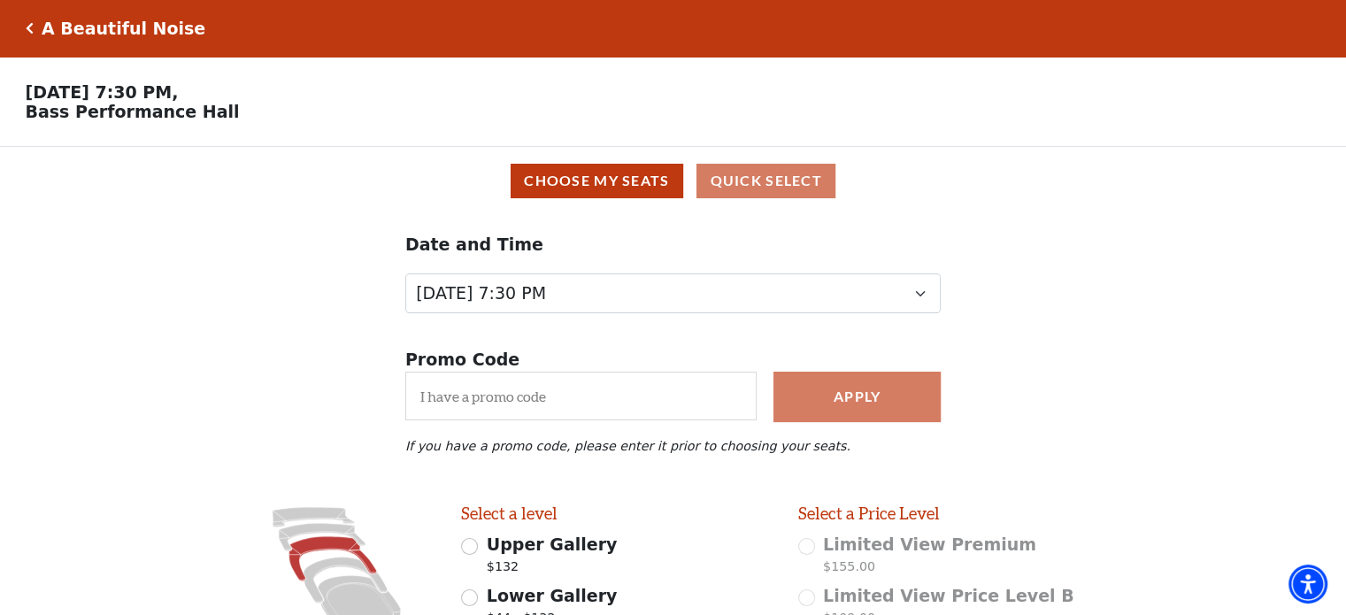
click at [189, 346] on div "Promo Code Apply If you have a promo code, please enter it prior to choosing yo…" at bounding box center [673, 416] width 1346 height 173
click at [304, 282] on div "Date and Time Tuesday, October 28 at 7:30 PM Wednesday, October 29 at 7:30 PM T…" at bounding box center [673, 272] width 1346 height 115
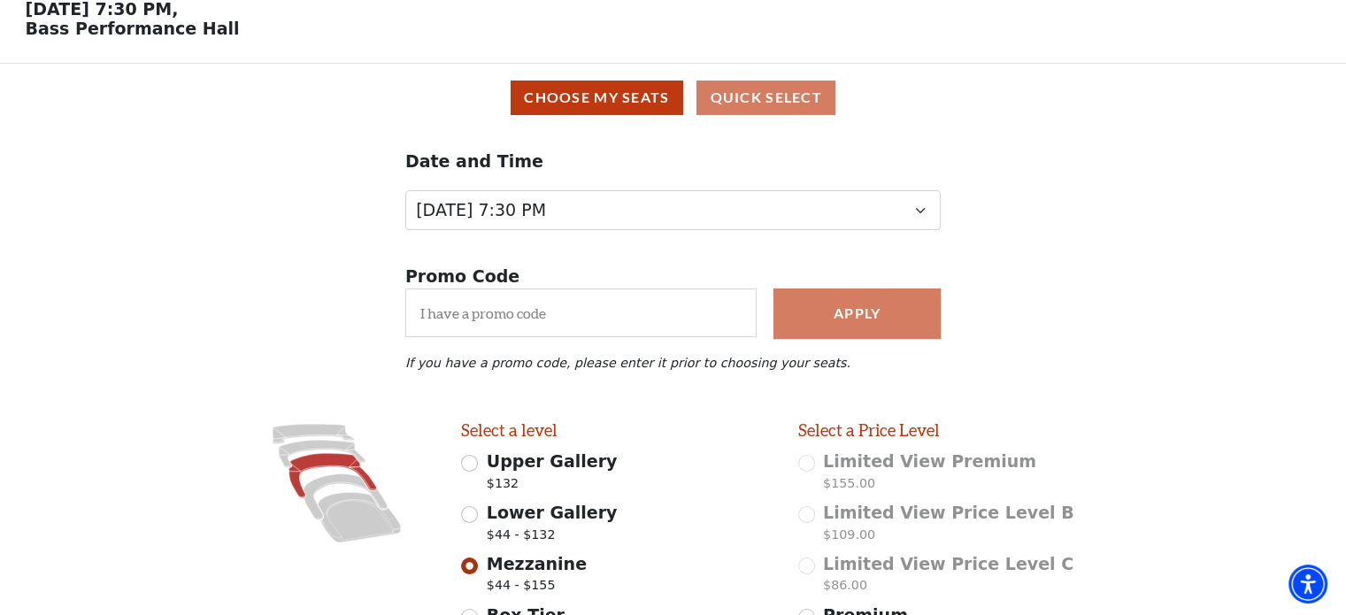
scroll to position [106, 0]
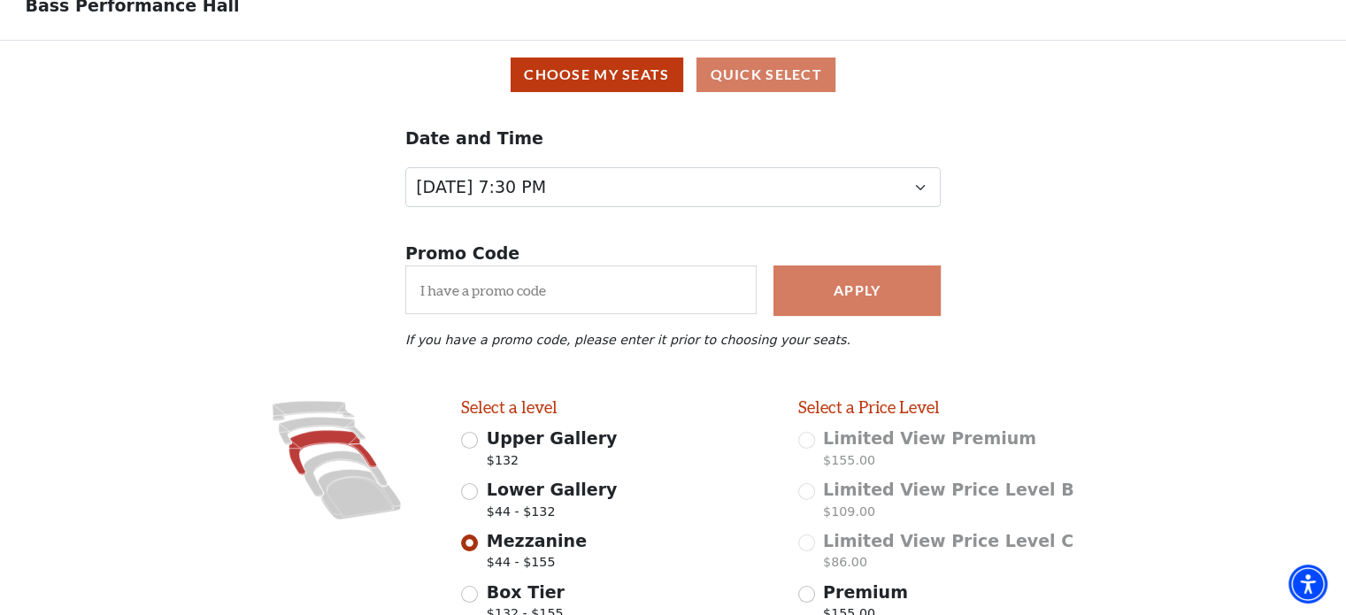
click at [218, 427] on div "Images representing the levels that are in the facility Select a level Upper Ga…" at bounding box center [673, 616] width 1346 height 439
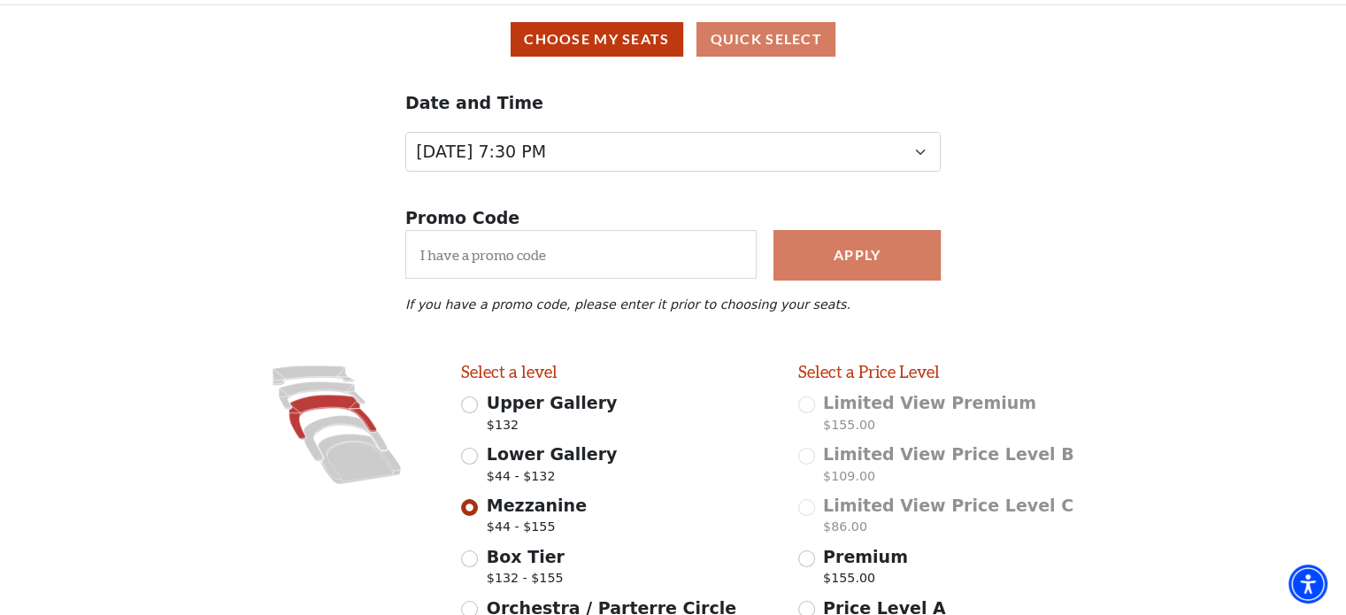
scroll to position [248, 0]
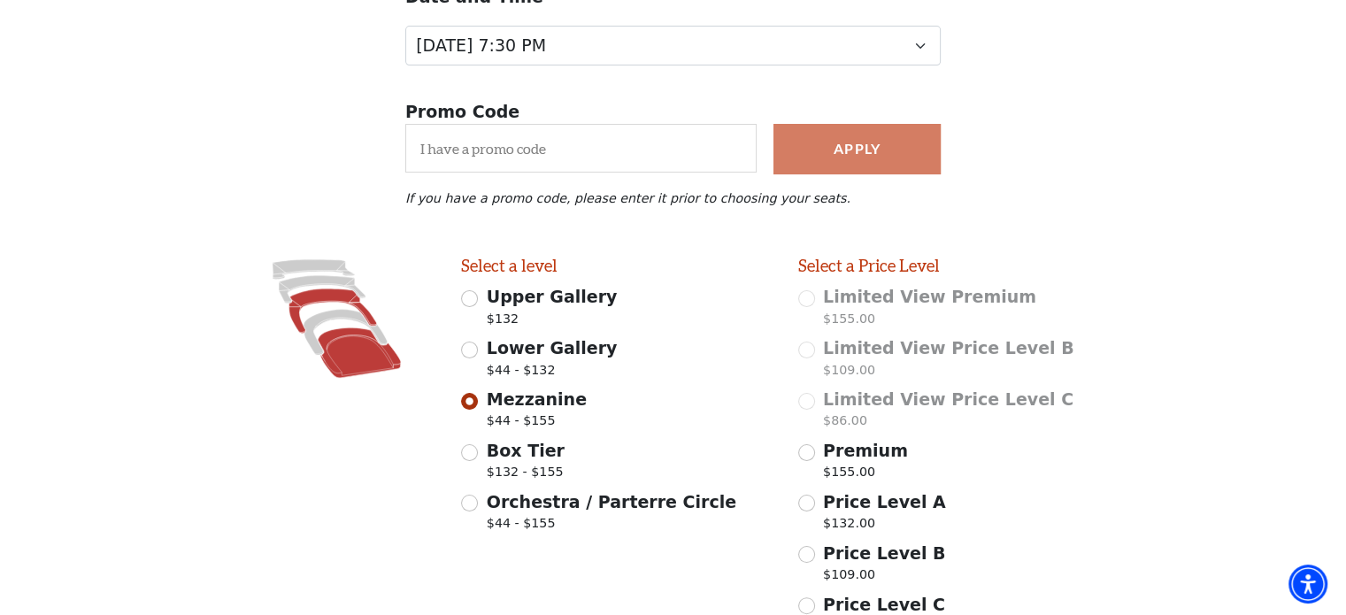
click at [357, 369] on icon at bounding box center [359, 352] width 83 height 50
radio input "false"
radio input "true"
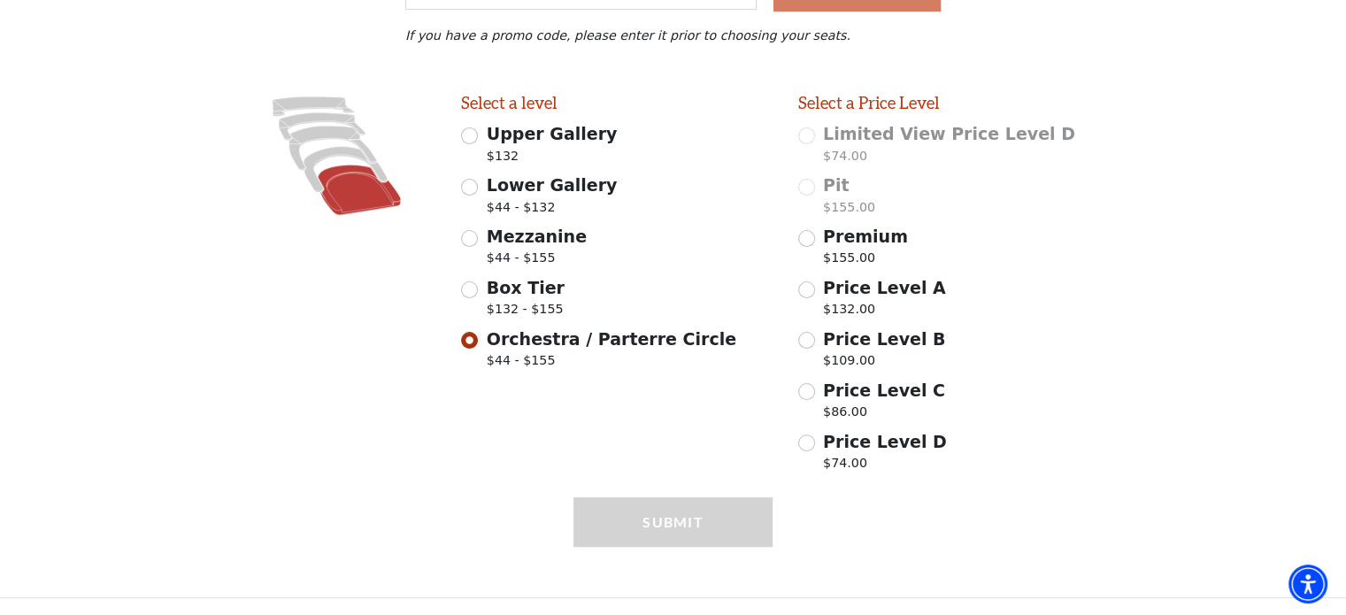
scroll to position [417, 0]
click at [809, 443] on input "Price Level D $74.00" at bounding box center [806, 442] width 17 height 17
radio input "true"
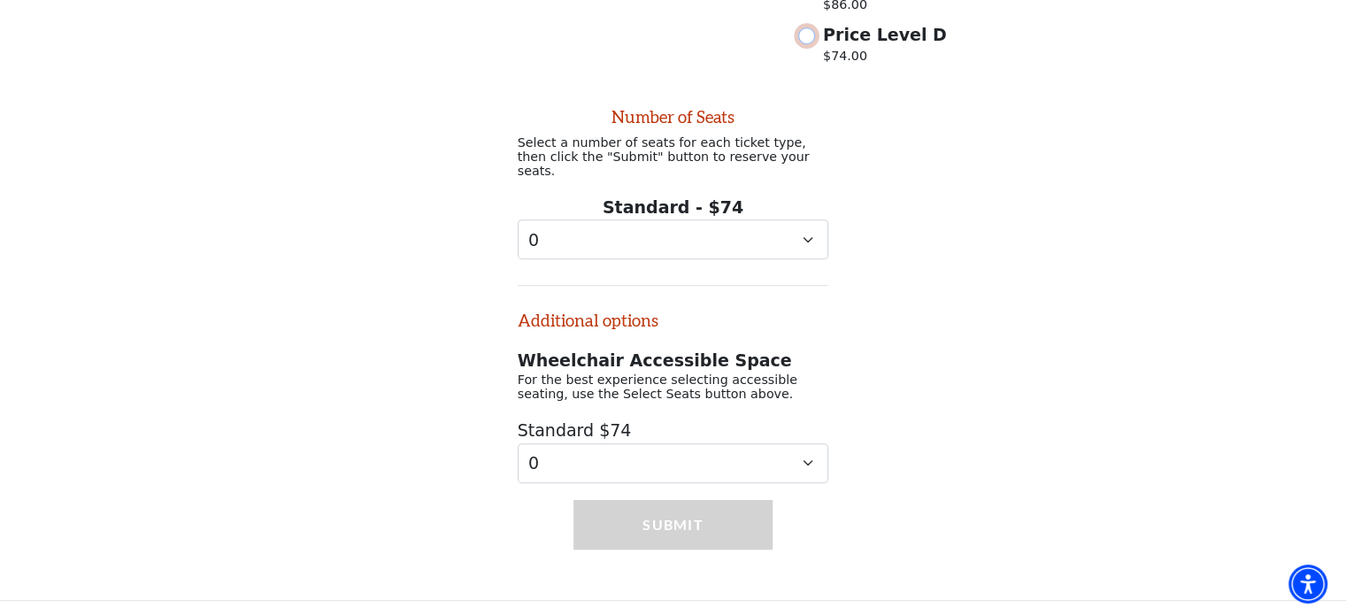
scroll to position [820, 0]
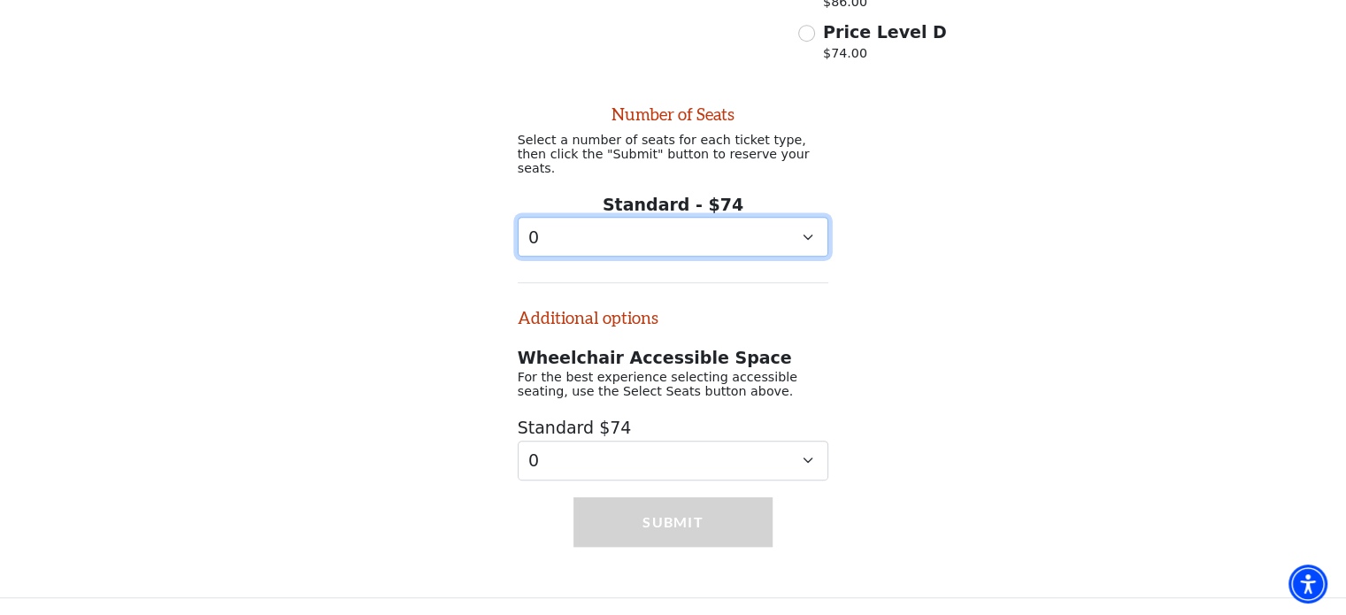
click at [803, 230] on select "0 1 2" at bounding box center [673, 237] width 311 height 40
click at [518, 217] on select "0 1 2" at bounding box center [673, 237] width 311 height 40
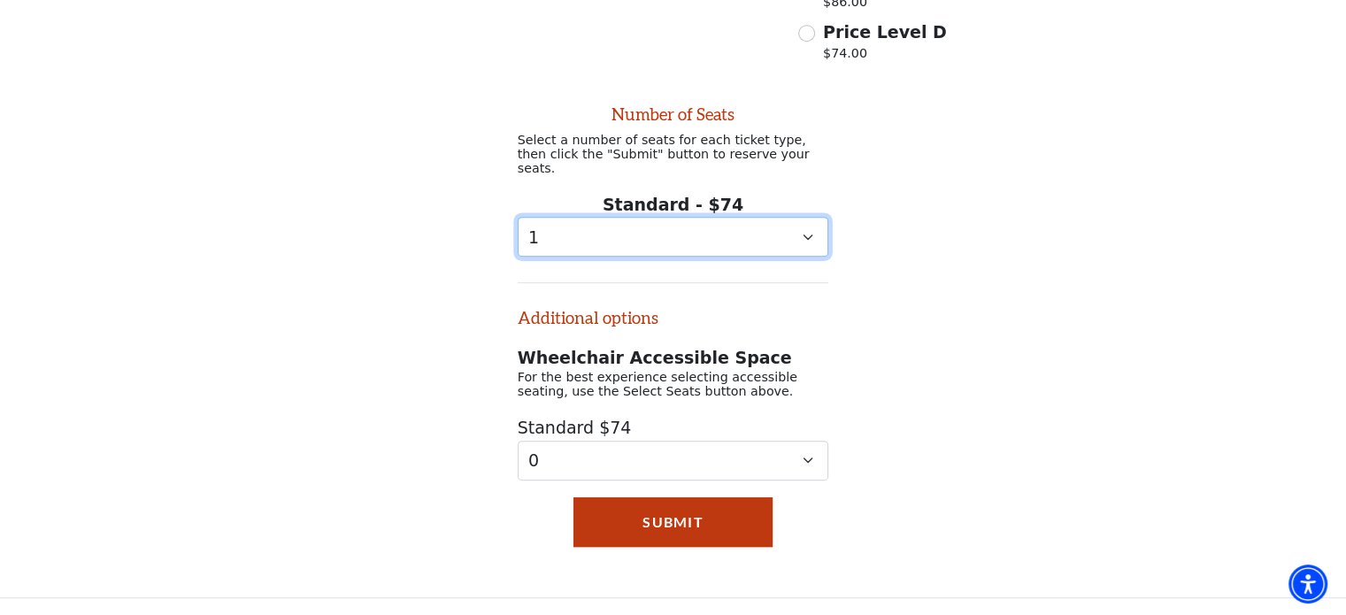
select select "0"
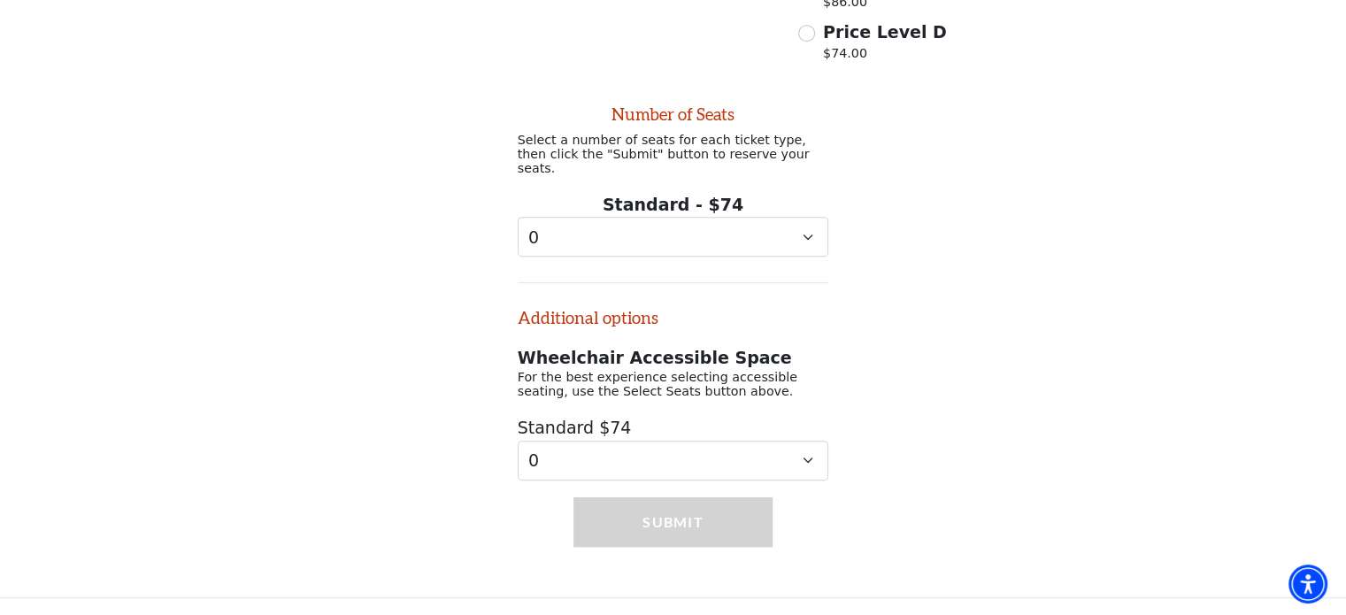
click at [967, 192] on div "Number of Seats Select a number of seats for each ticket type, then click the "…" at bounding box center [673, 276] width 1346 height 410
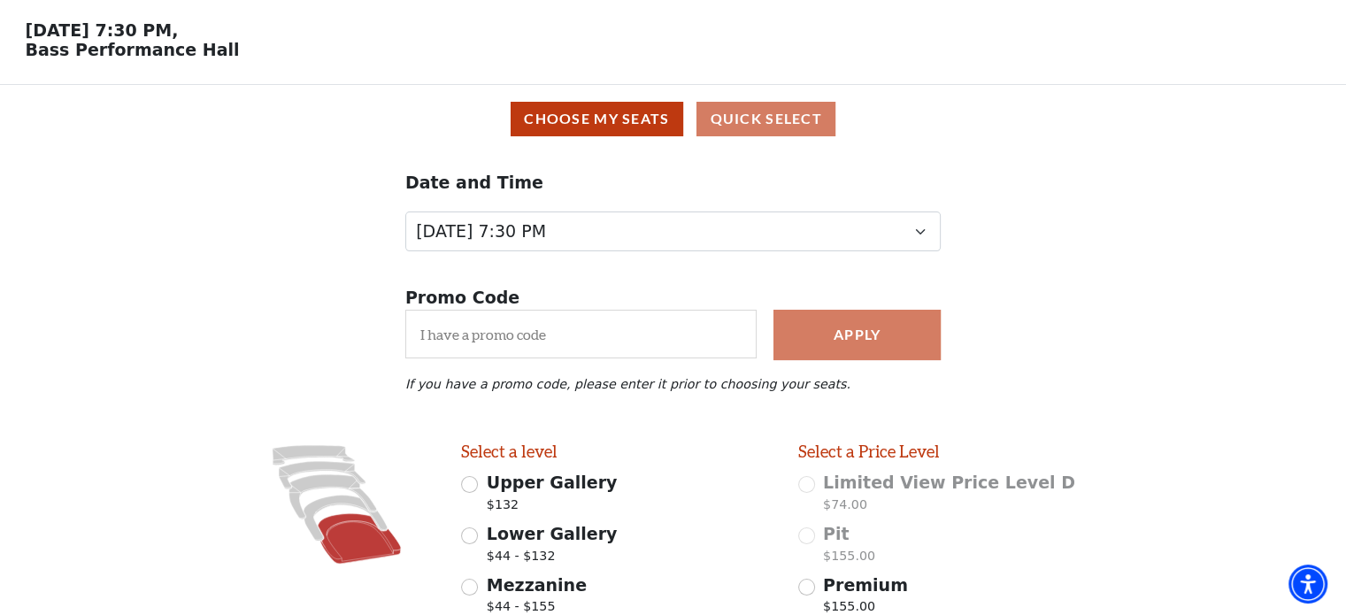
scroll to position [0, 0]
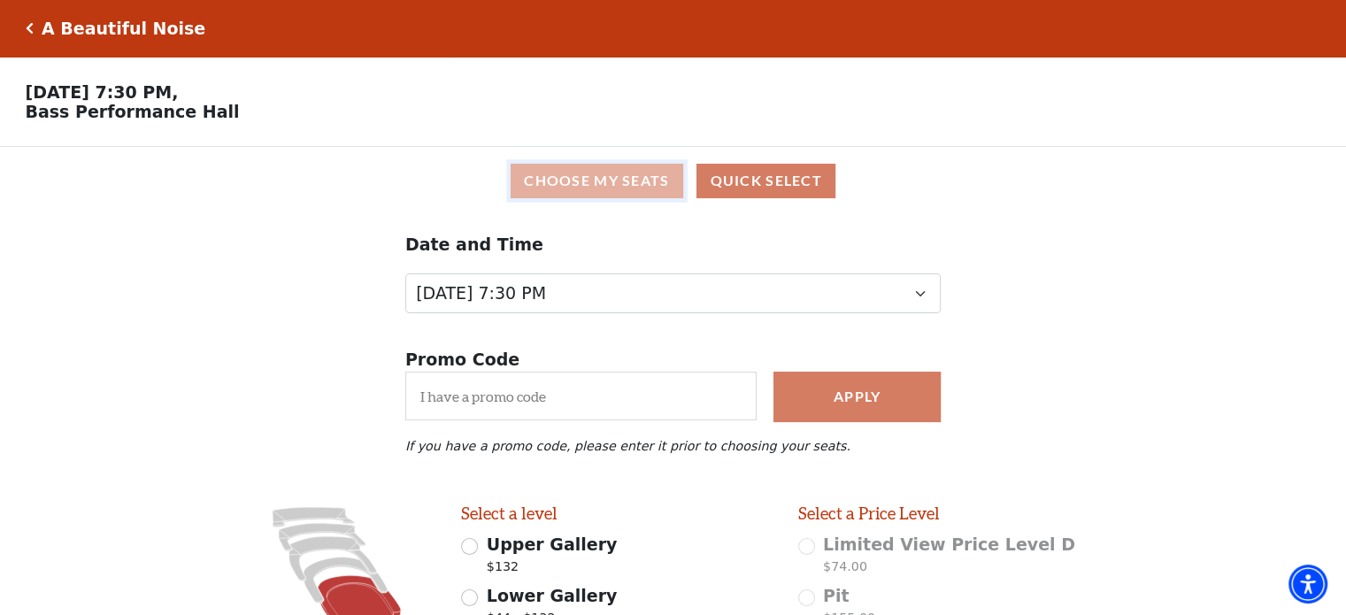
click at [615, 188] on button "Choose My Seats" at bounding box center [597, 181] width 173 height 35
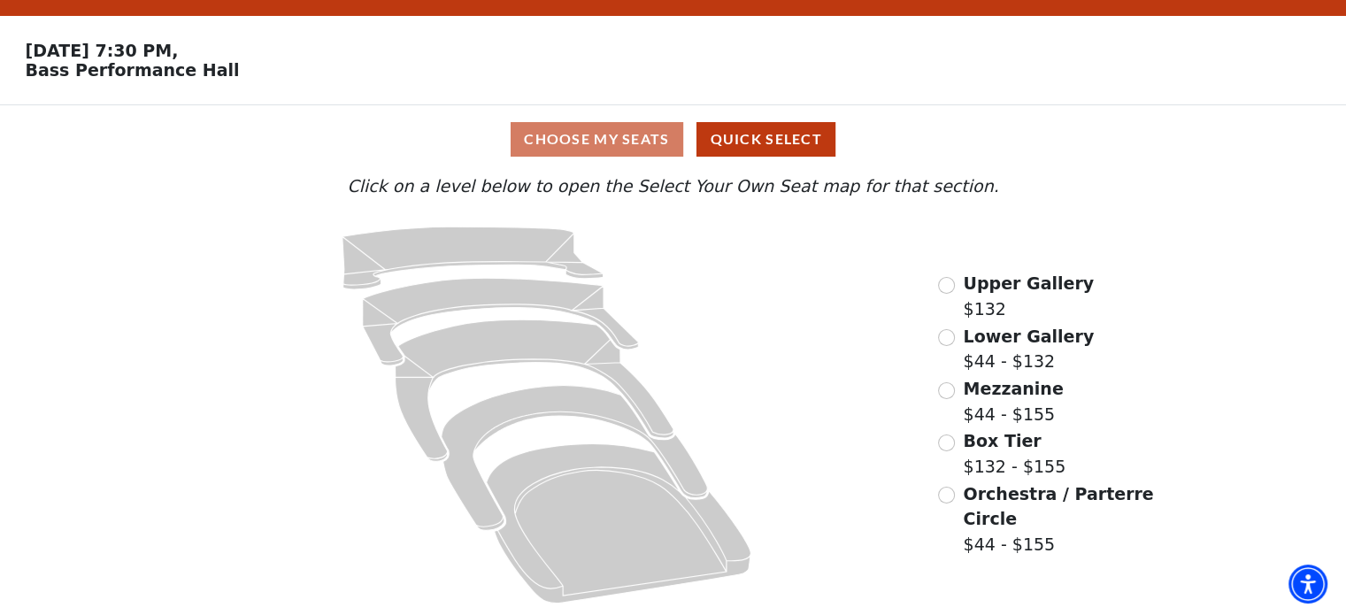
scroll to position [47, 0]
click at [949, 388] on input "Mezzanine$44 - $155\a" at bounding box center [946, 390] width 17 height 17
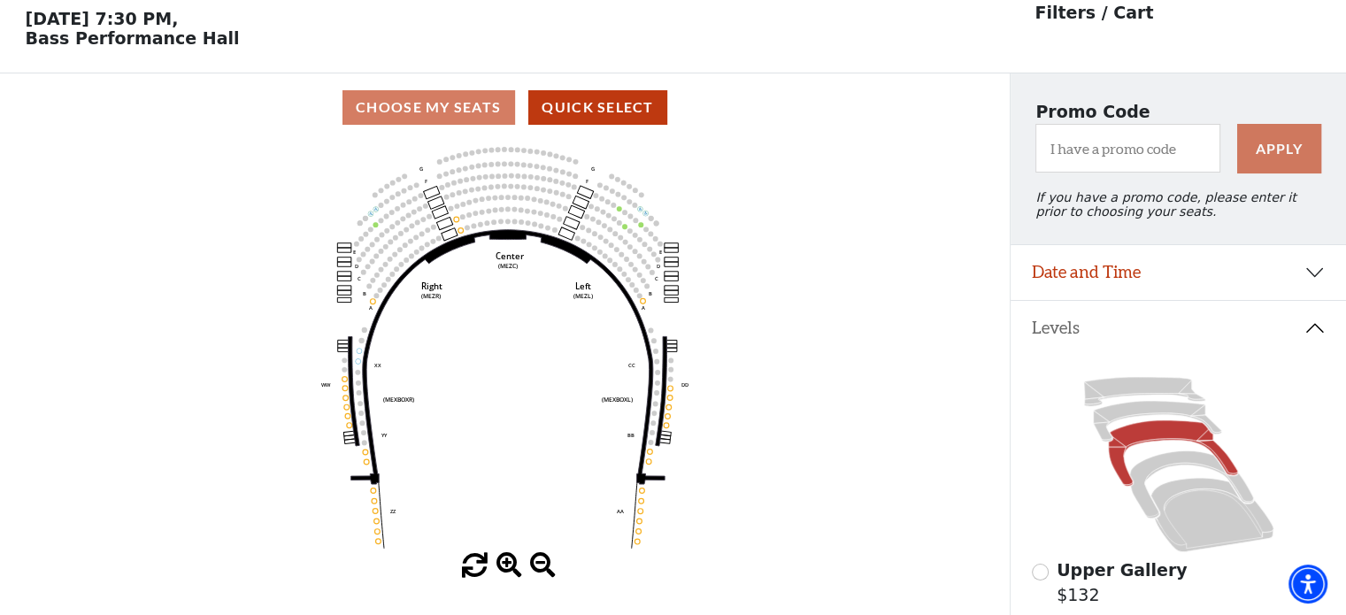
scroll to position [46, 0]
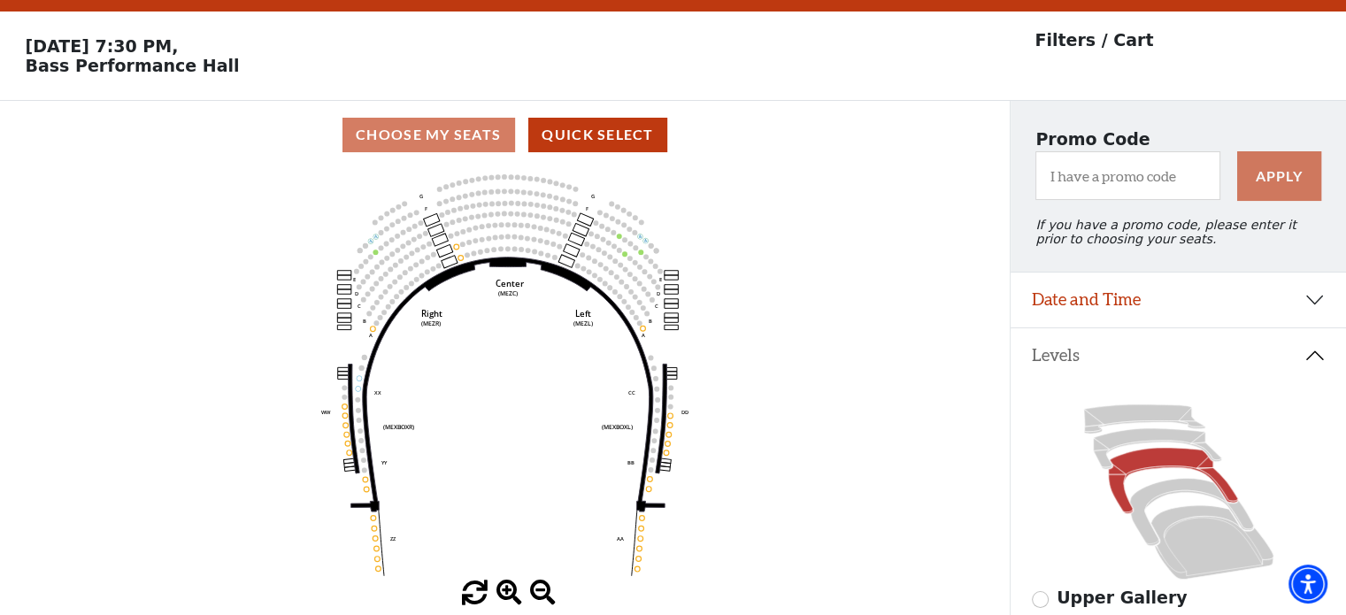
click at [444, 139] on div "Choose My Seats Quick Select" at bounding box center [505, 135] width 1010 height 35
click at [462, 256] on icon "Center (MEZC) Right (MEZR) Left (MEZL) (MEXBOXR) (MEXBOXL) XX WW CC DD YY BB ZZ…" at bounding box center [504, 374] width 909 height 411
click at [480, 253] on icon "Center (MEZC) Right (MEZR) Left (MEZL) (MEXBOXR) (MEXBOXL) XX WW CC DD YY BB ZZ…" at bounding box center [504, 374] width 909 height 411
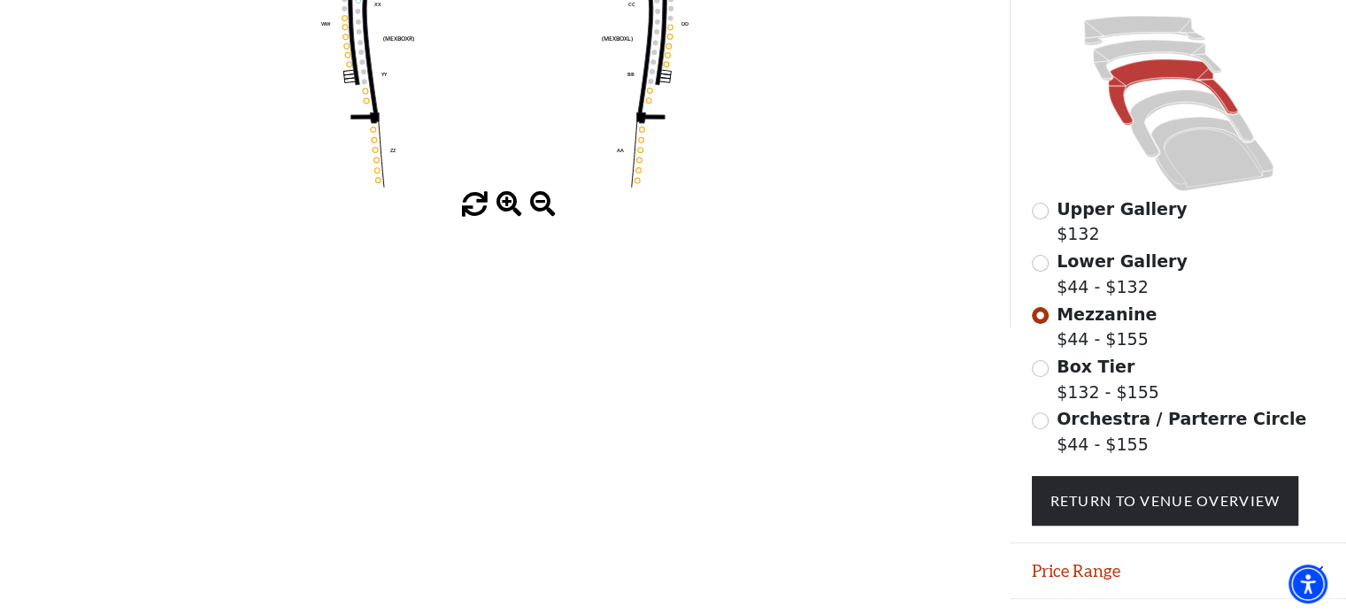
scroll to position [481, 0]
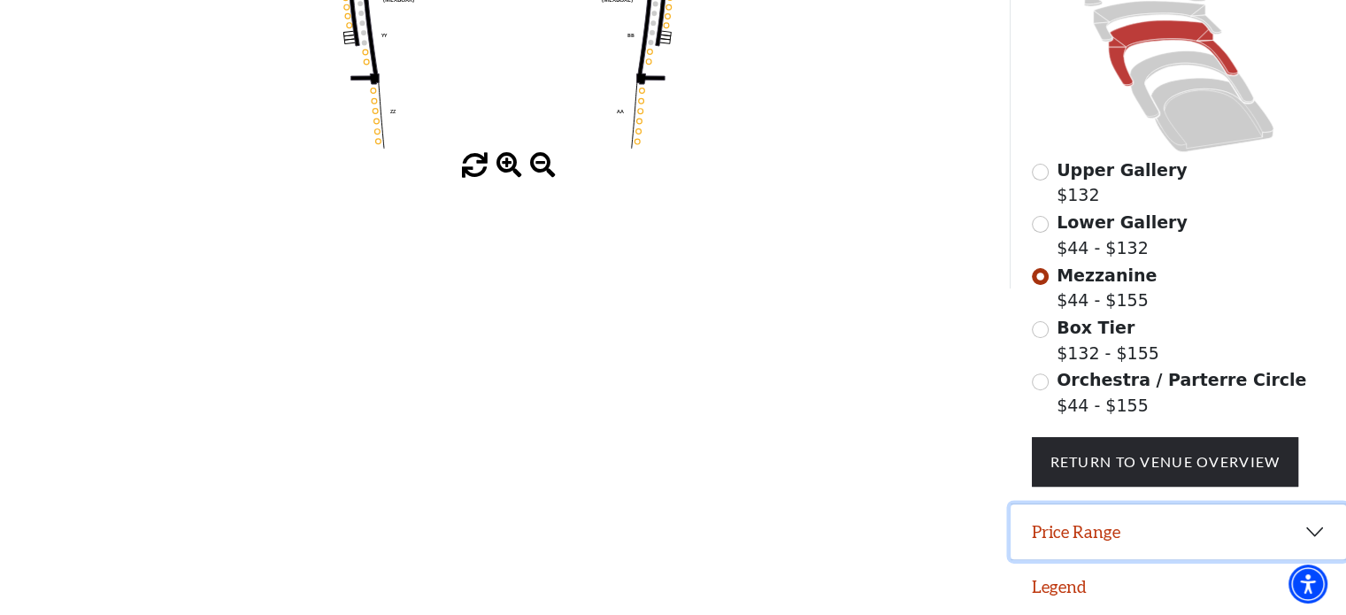
click at [1317, 526] on button "Price Range" at bounding box center [1177, 531] width 335 height 55
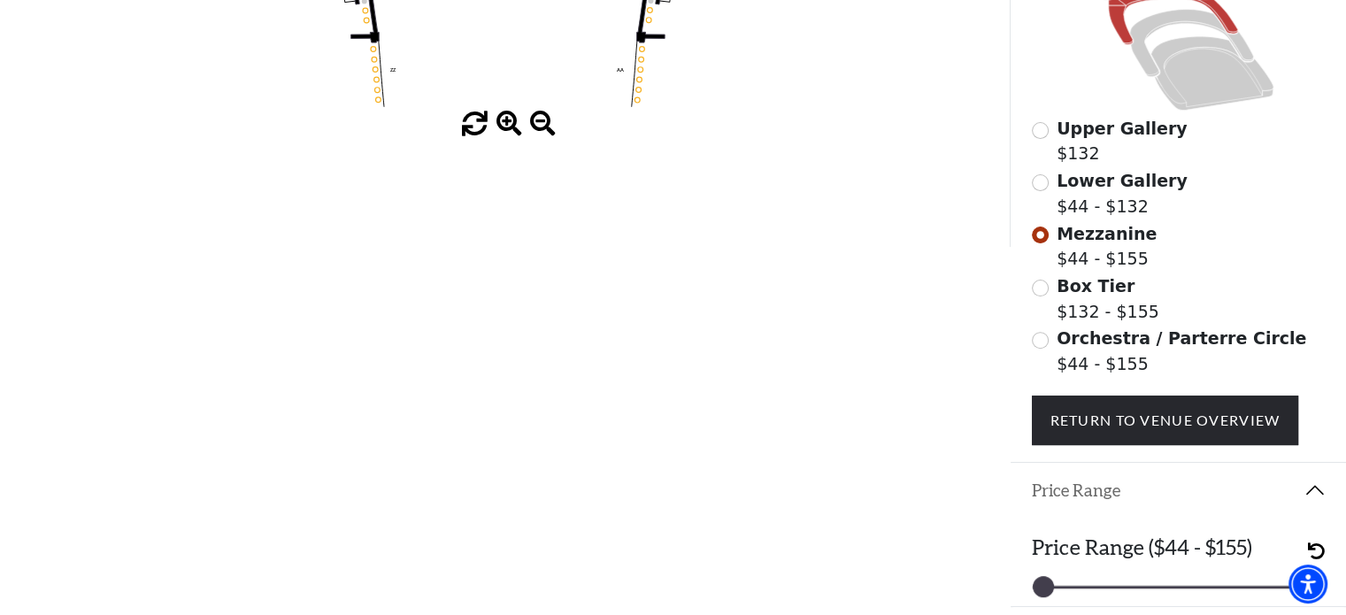
scroll to position [513, 0]
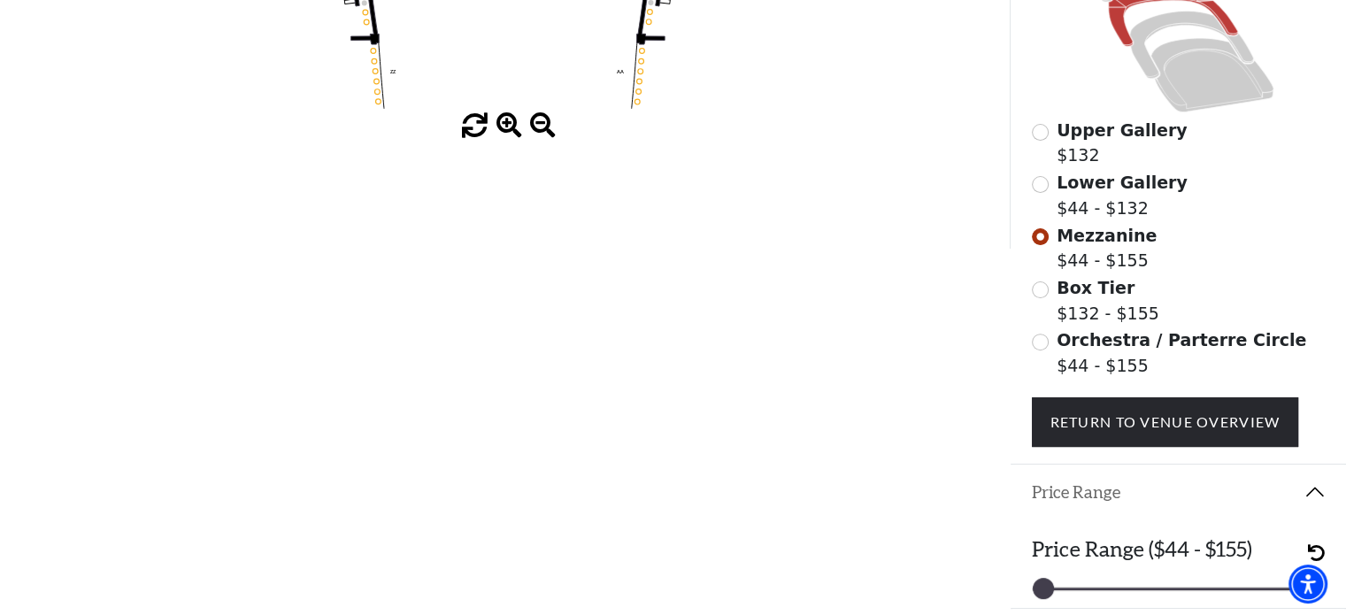
click at [509, 127] on span at bounding box center [509, 126] width 26 height 26
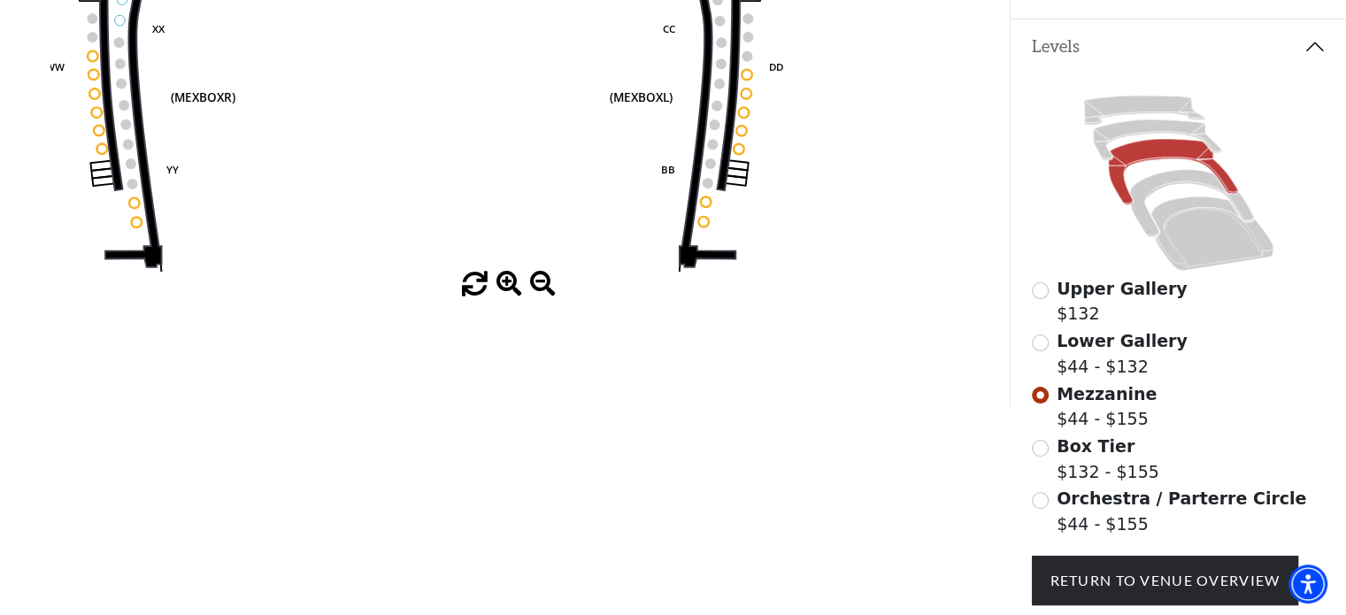
scroll to position [348, 0]
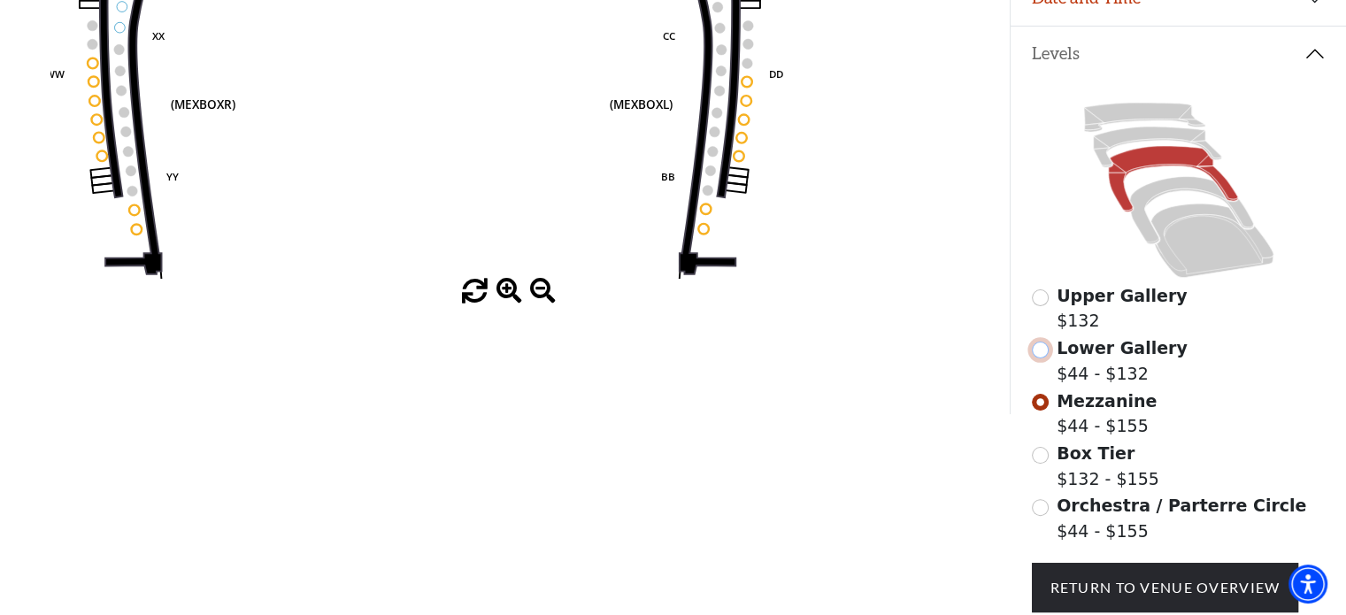
click at [1042, 358] on input "Lower Gallery$44 - $132\a" at bounding box center [1040, 350] width 17 height 17
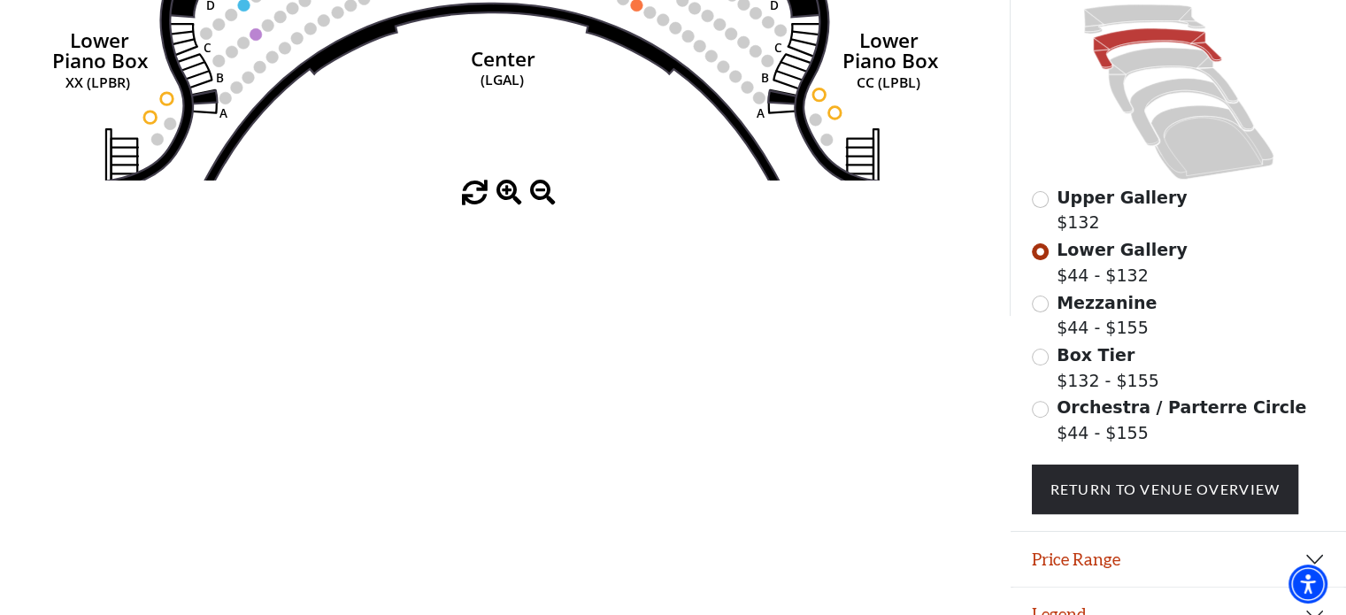
scroll to position [481, 0]
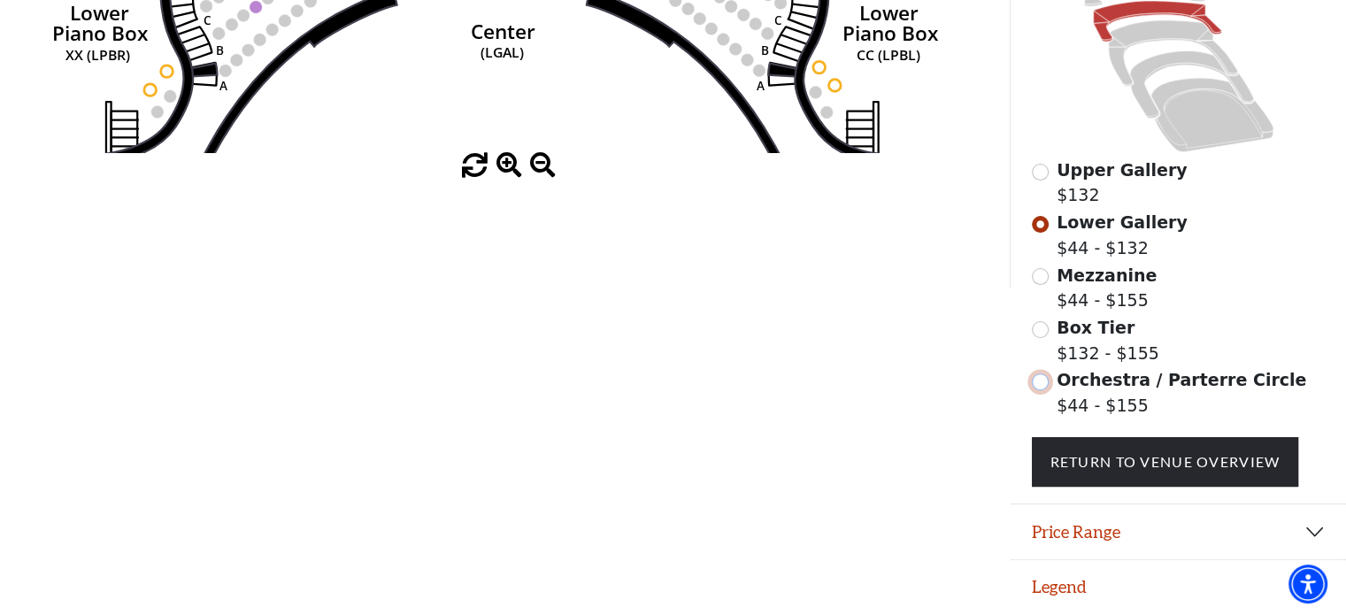
click at [1039, 383] on input "Orchestra / Parterre Circle$44 - $155\a" at bounding box center [1040, 381] width 17 height 17
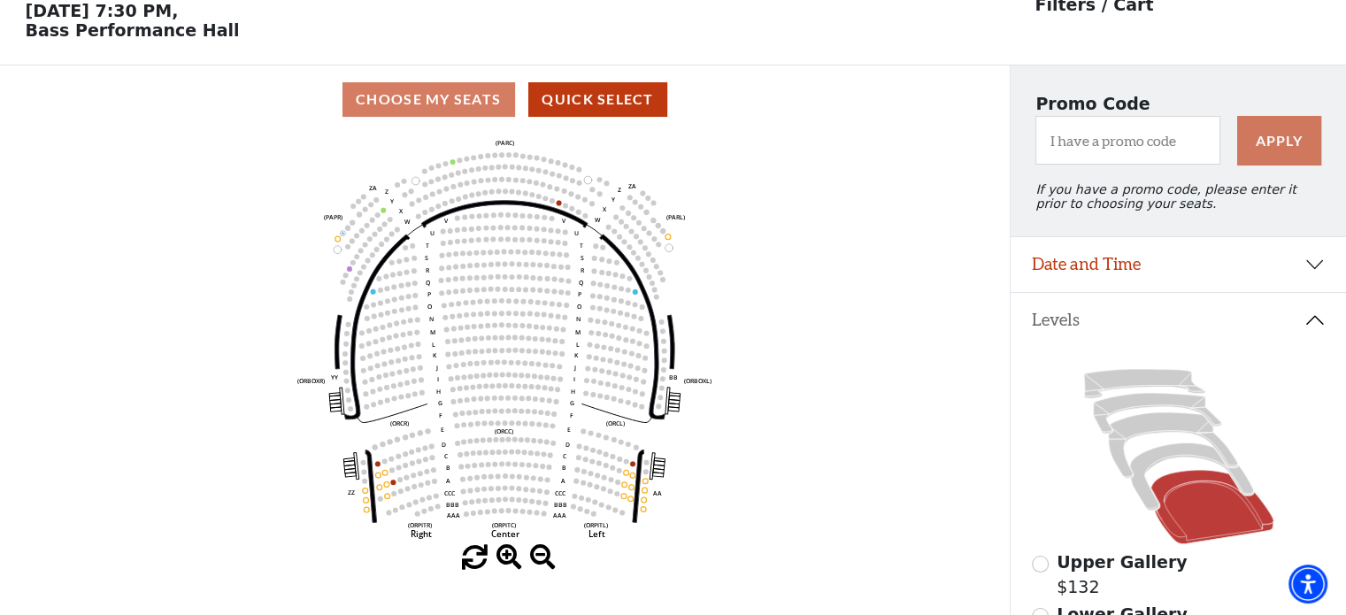
scroll to position [81, 0]
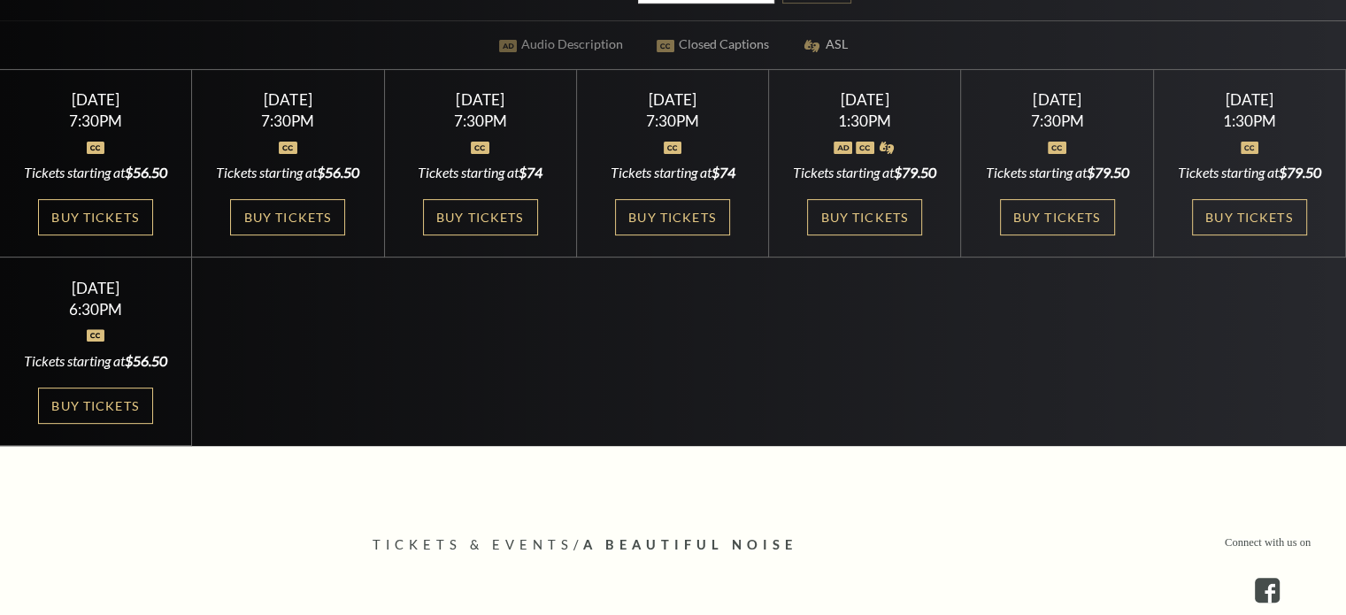
scroll to position [531, 0]
click at [854, 227] on link "Buy Tickets" at bounding box center [864, 217] width 115 height 36
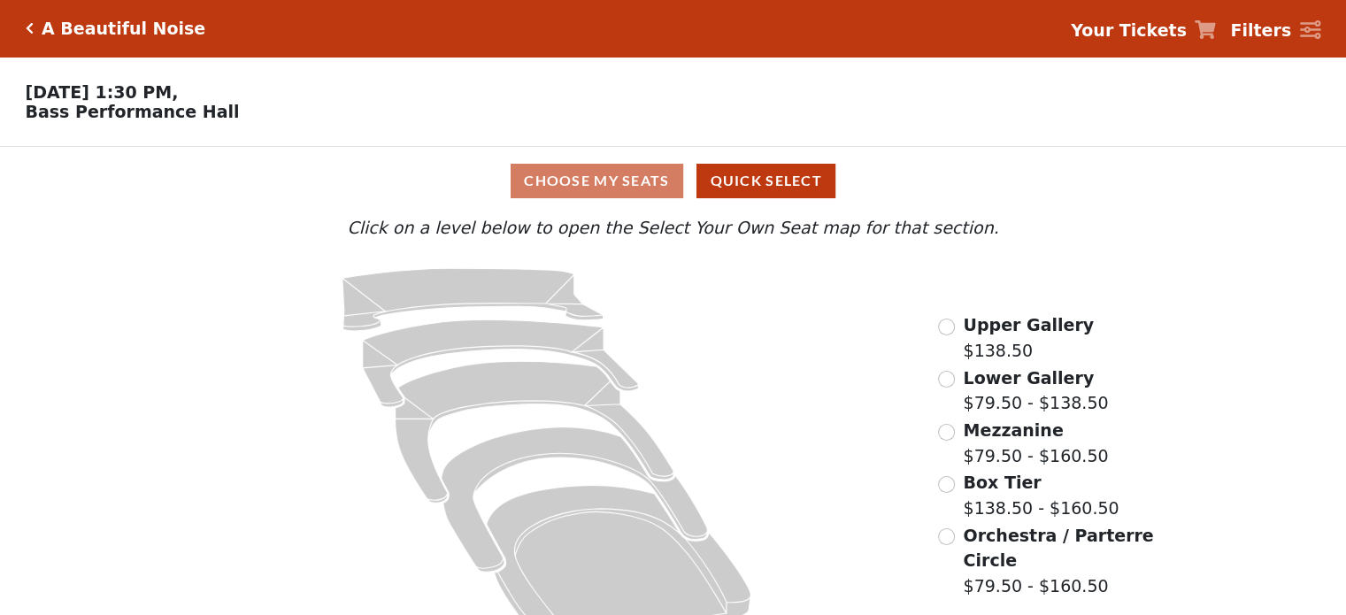
click at [839, 236] on p "Click on a level below to open the Select Your Own Seat map for that section." at bounding box center [672, 228] width 984 height 26
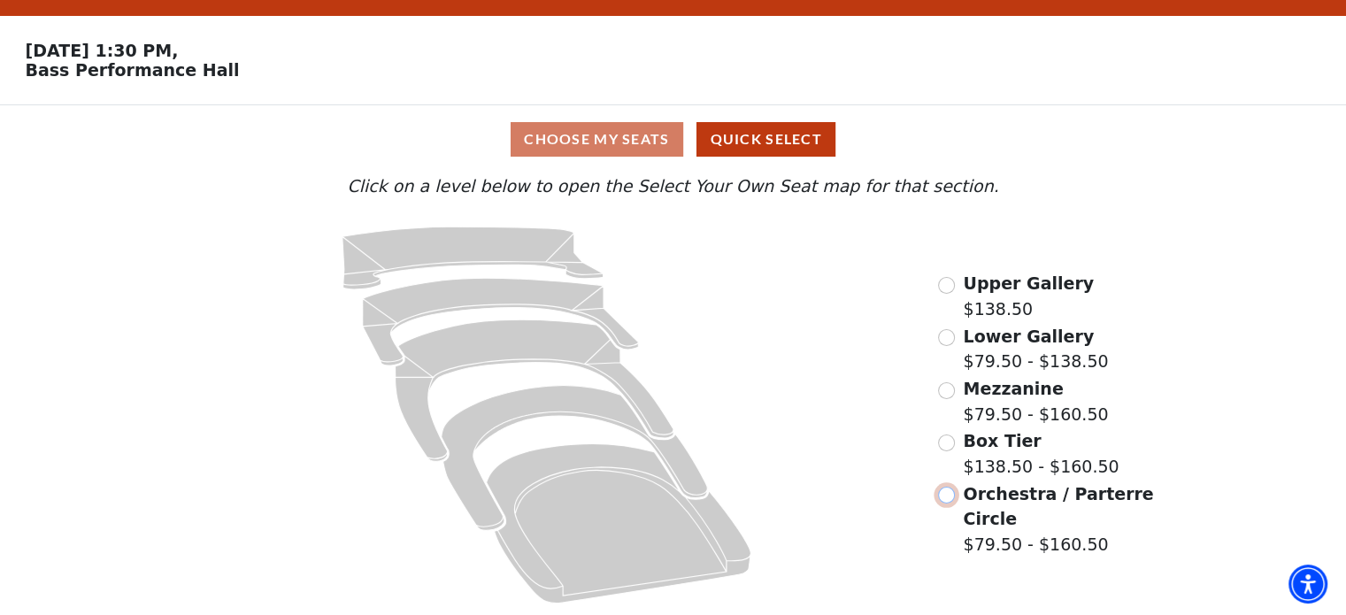
click at [950, 491] on input "Orchestra / Parterre Circle$79.50 - $160.50\a" at bounding box center [946, 495] width 17 height 17
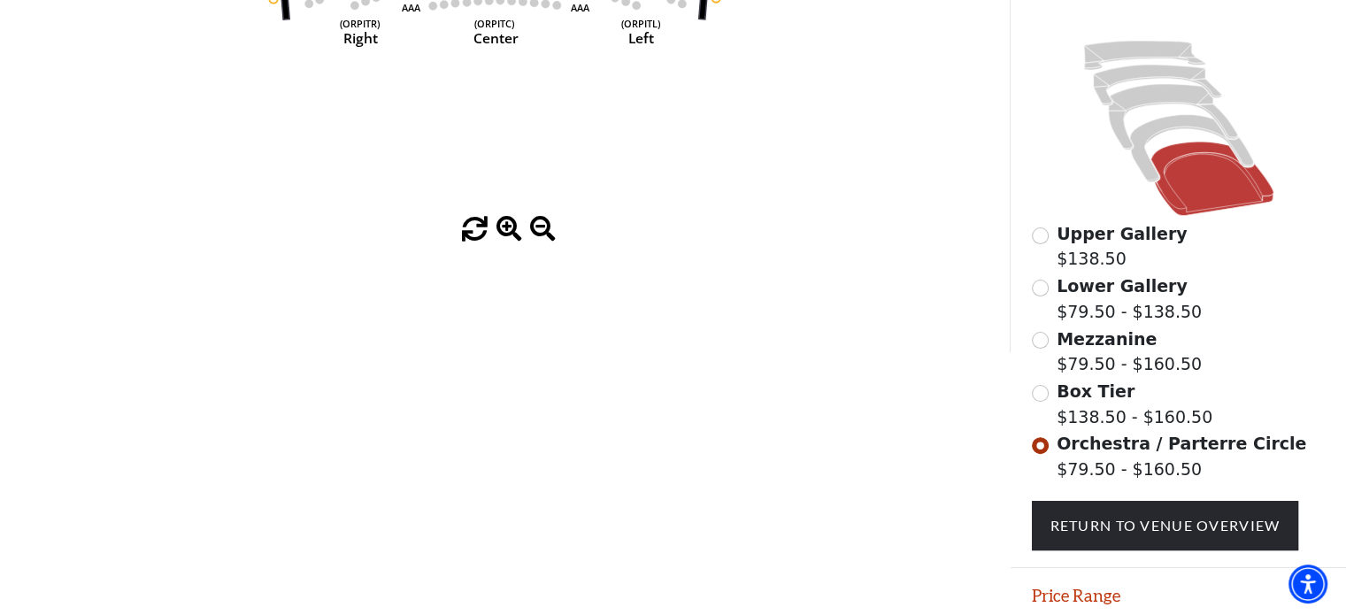
scroll to position [414, 0]
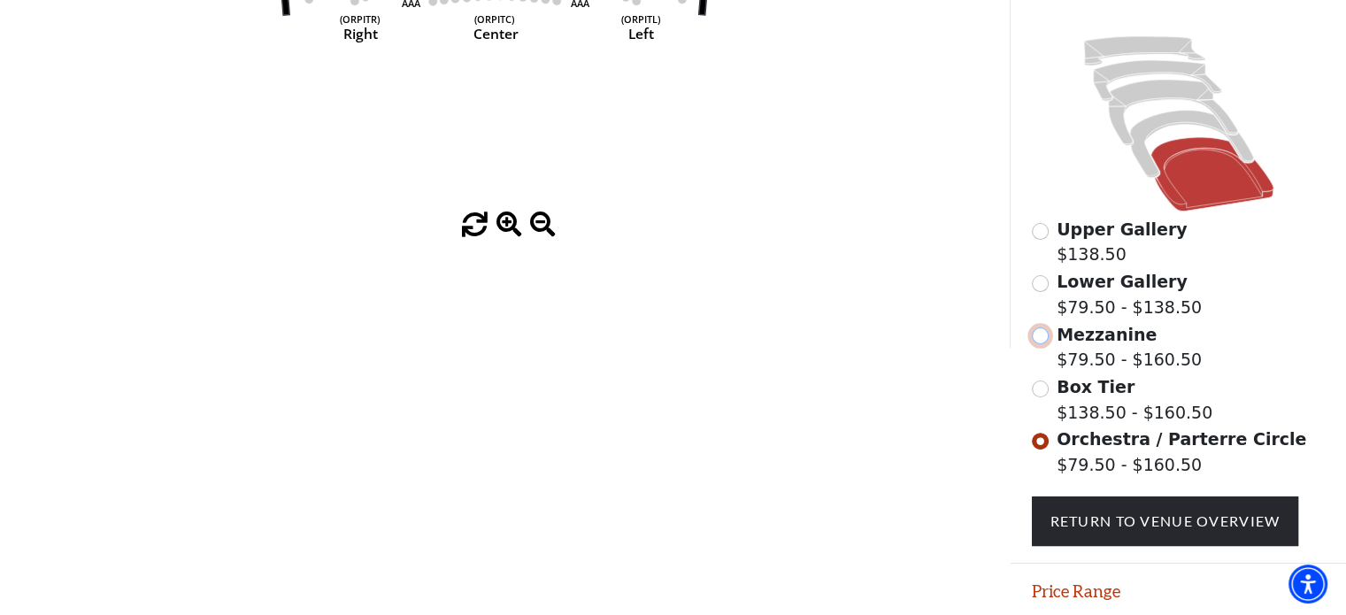
click at [1042, 342] on input "Mezzanine$79.50 - $160.50\a" at bounding box center [1040, 335] width 17 height 17
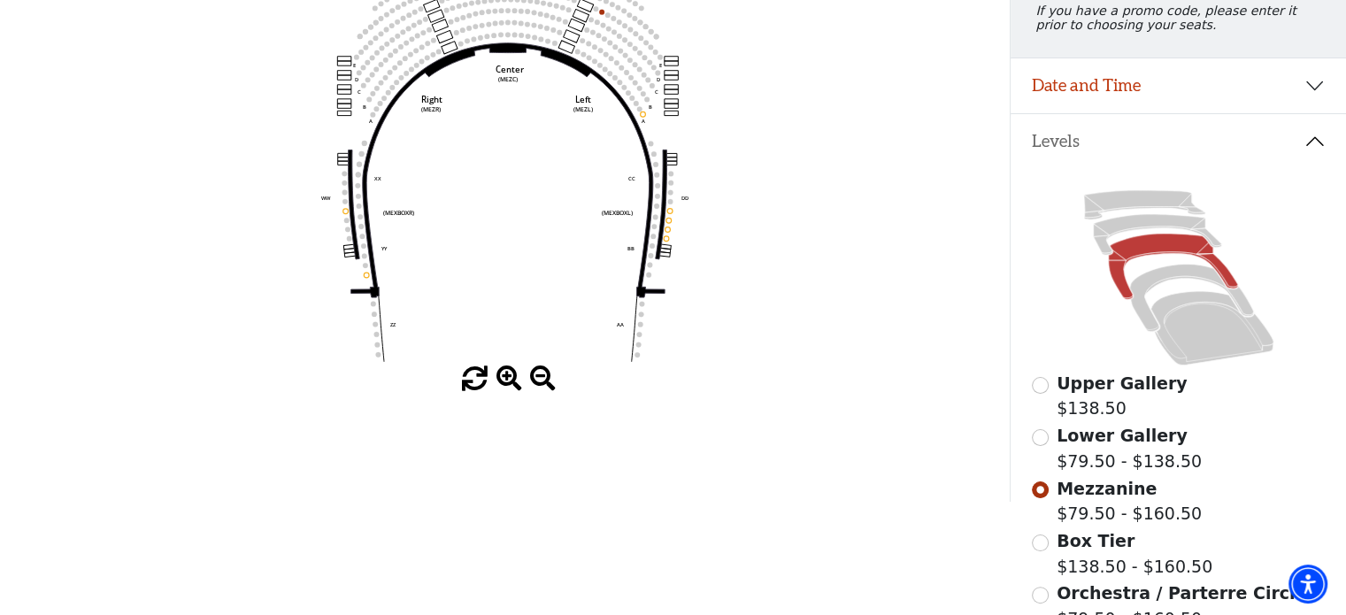
scroll to position [263, 0]
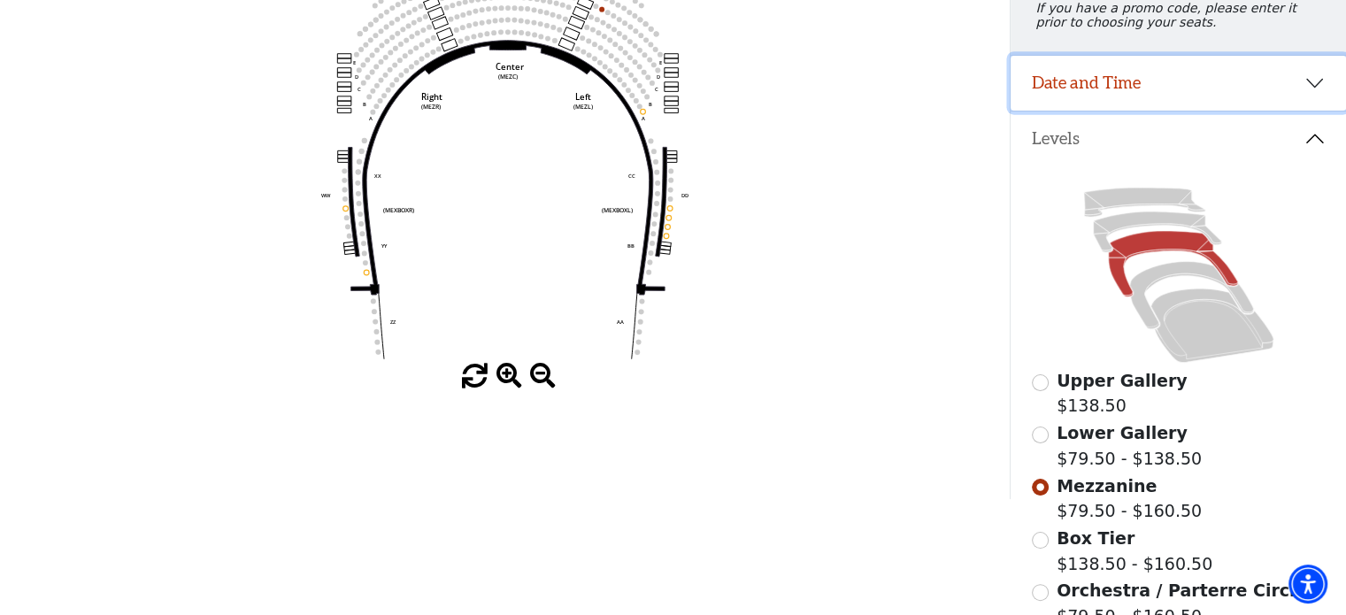
click at [1074, 91] on button "Date and Time" at bounding box center [1177, 83] width 335 height 55
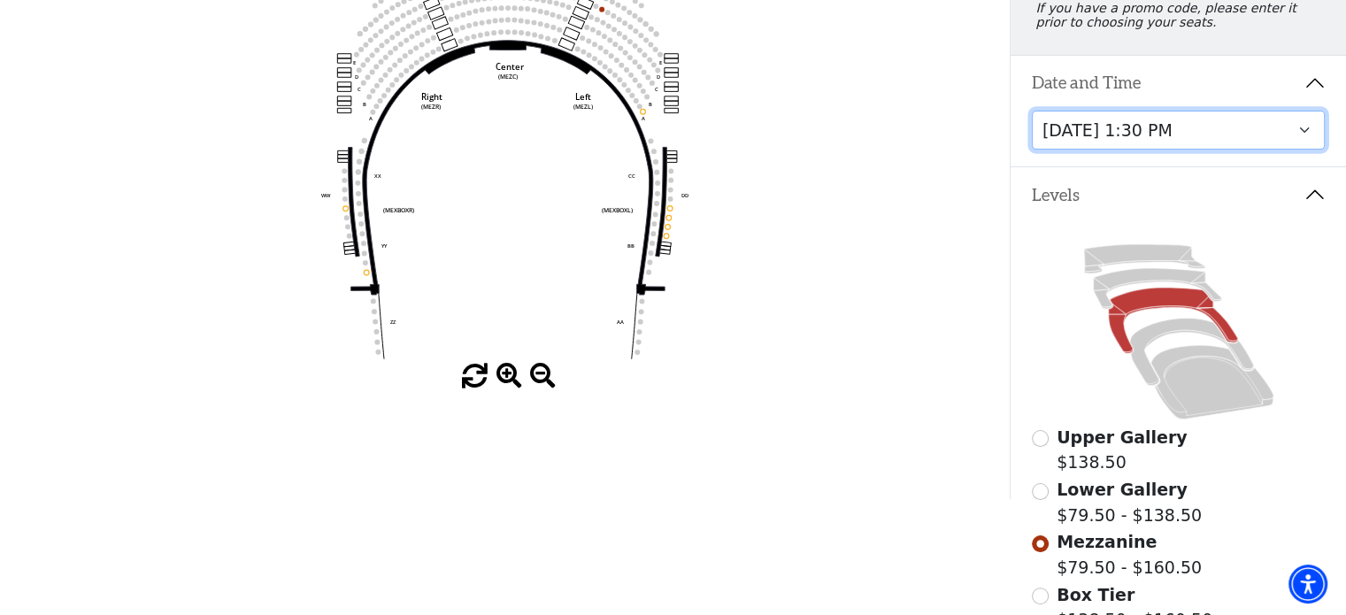
click at [1072, 138] on select "[DATE] 7:30 PM [DATE] 7:30 PM [DATE] 7:30 PM [DATE] 7:30 PM [DATE] 1:30 PM [DAT…" at bounding box center [1179, 131] width 294 height 40
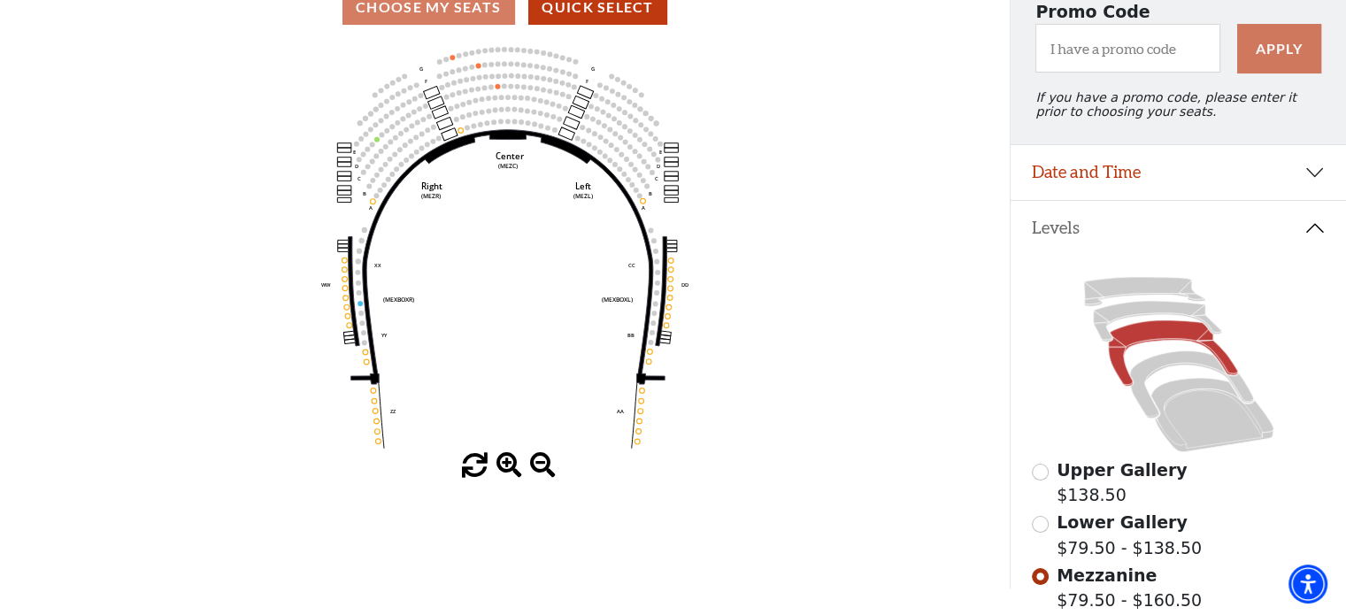
scroll to position [322, 0]
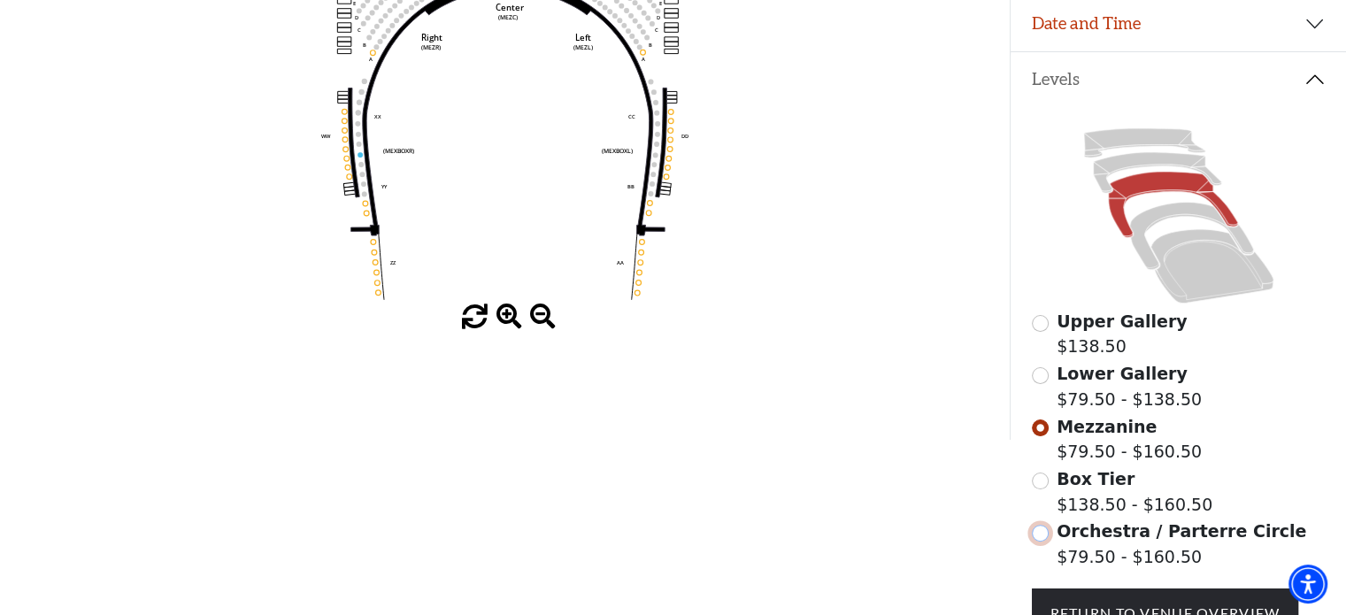
click at [1037, 541] on input "Orchestra / Parterre Circle$79.50 - $160.50\a" at bounding box center [1040, 533] width 17 height 17
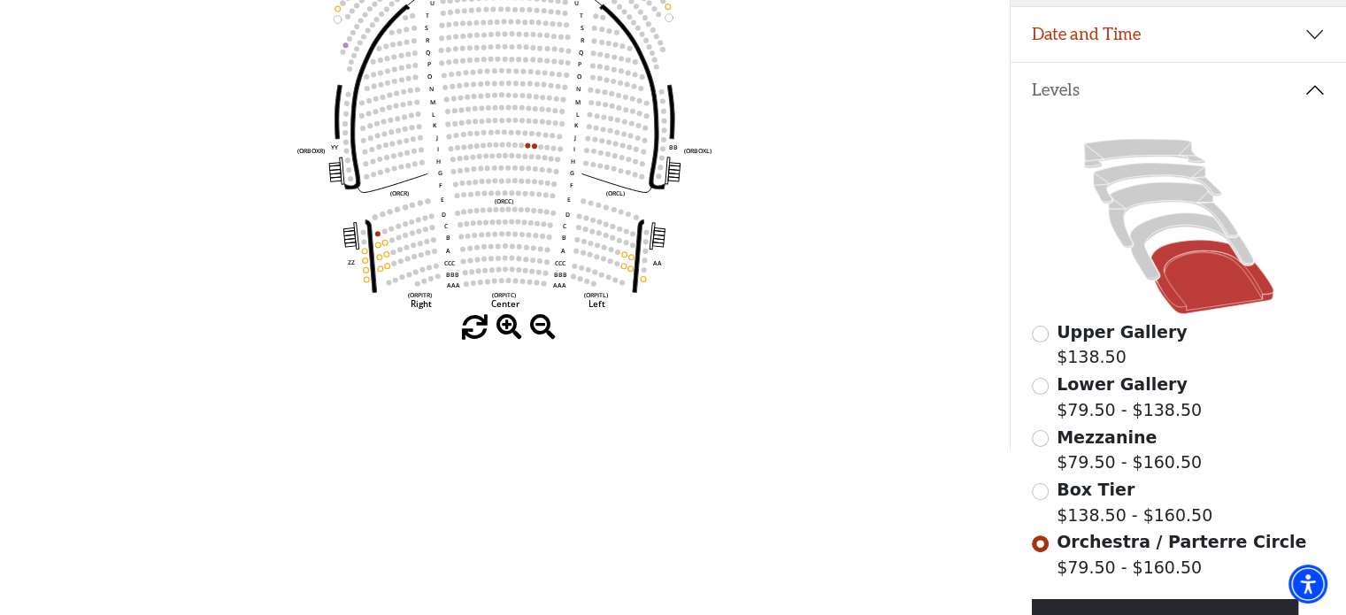
scroll to position [310, 0]
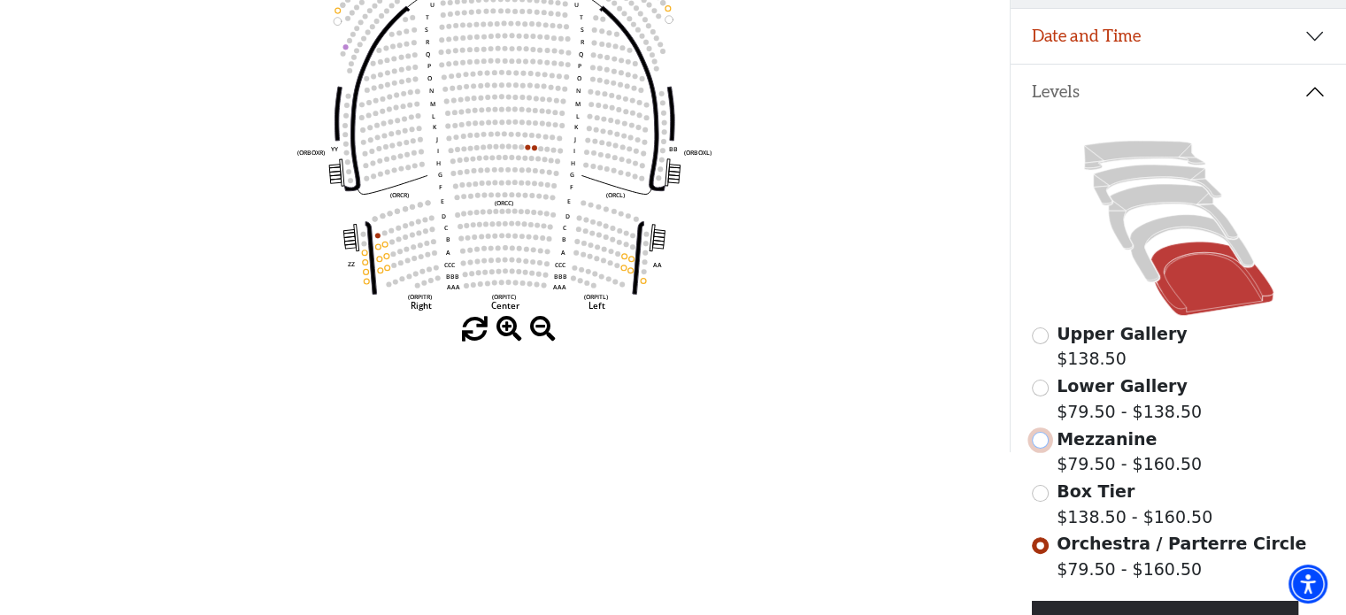
click at [1041, 449] on input "Mezzanine$79.50 - $160.50\a" at bounding box center [1040, 440] width 17 height 17
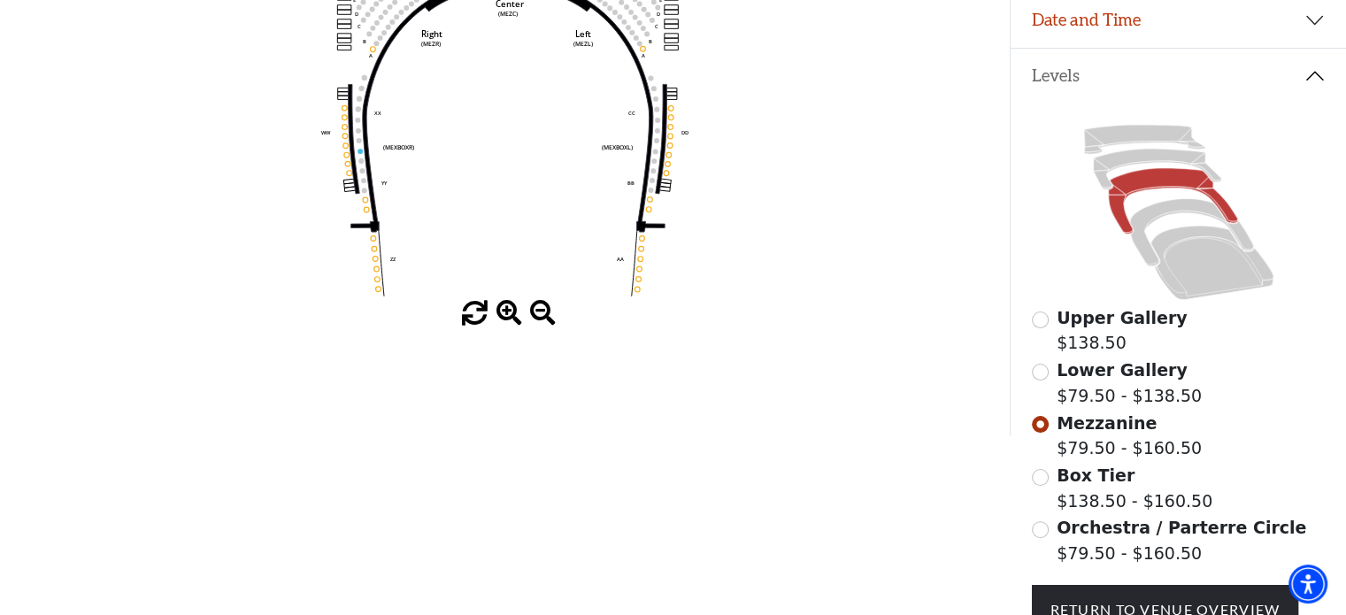
scroll to position [331, 0]
